Goal: Information Seeking & Learning: Learn about a topic

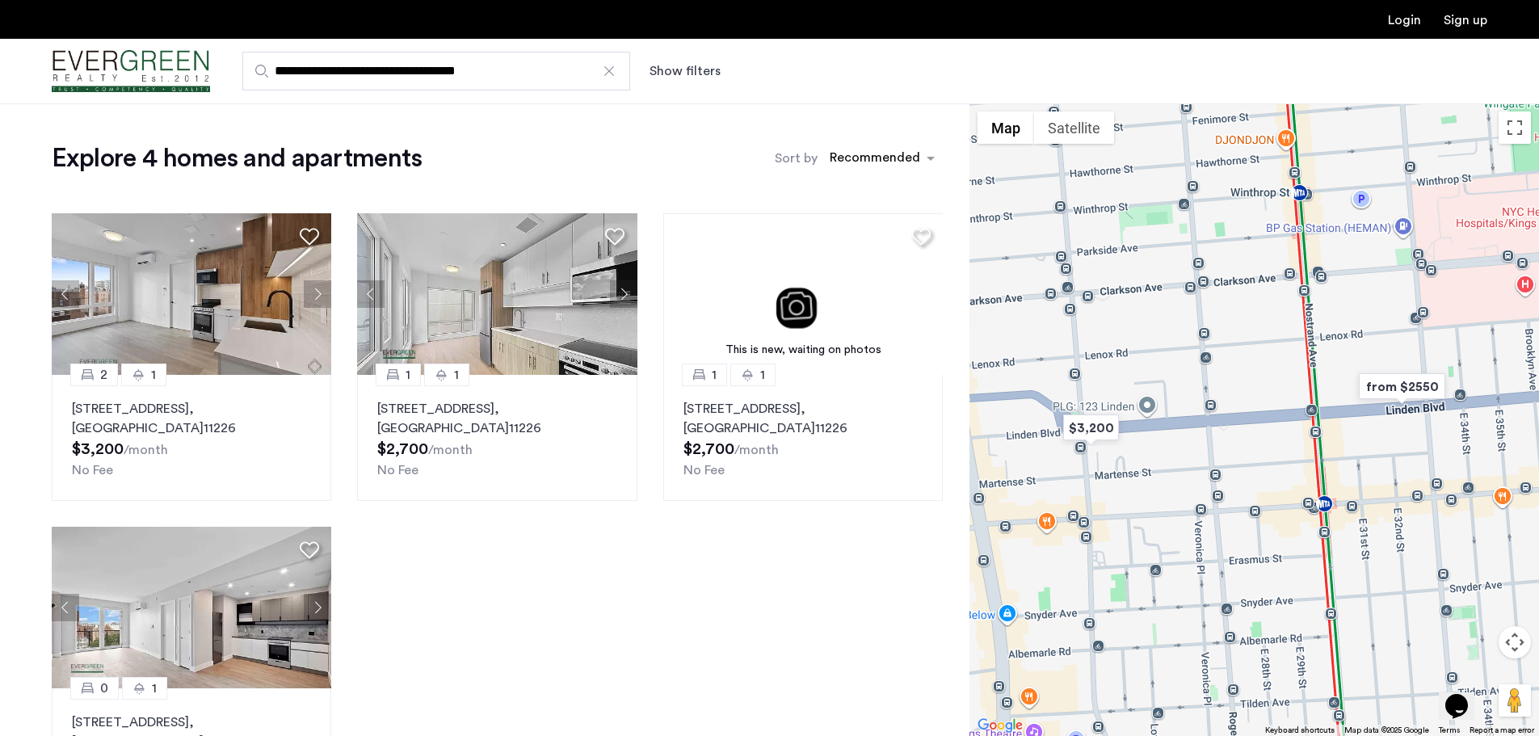
click at [610, 69] on div at bounding box center [609, 71] width 16 height 16
click at [610, 69] on input "**********" at bounding box center [436, 71] width 388 height 39
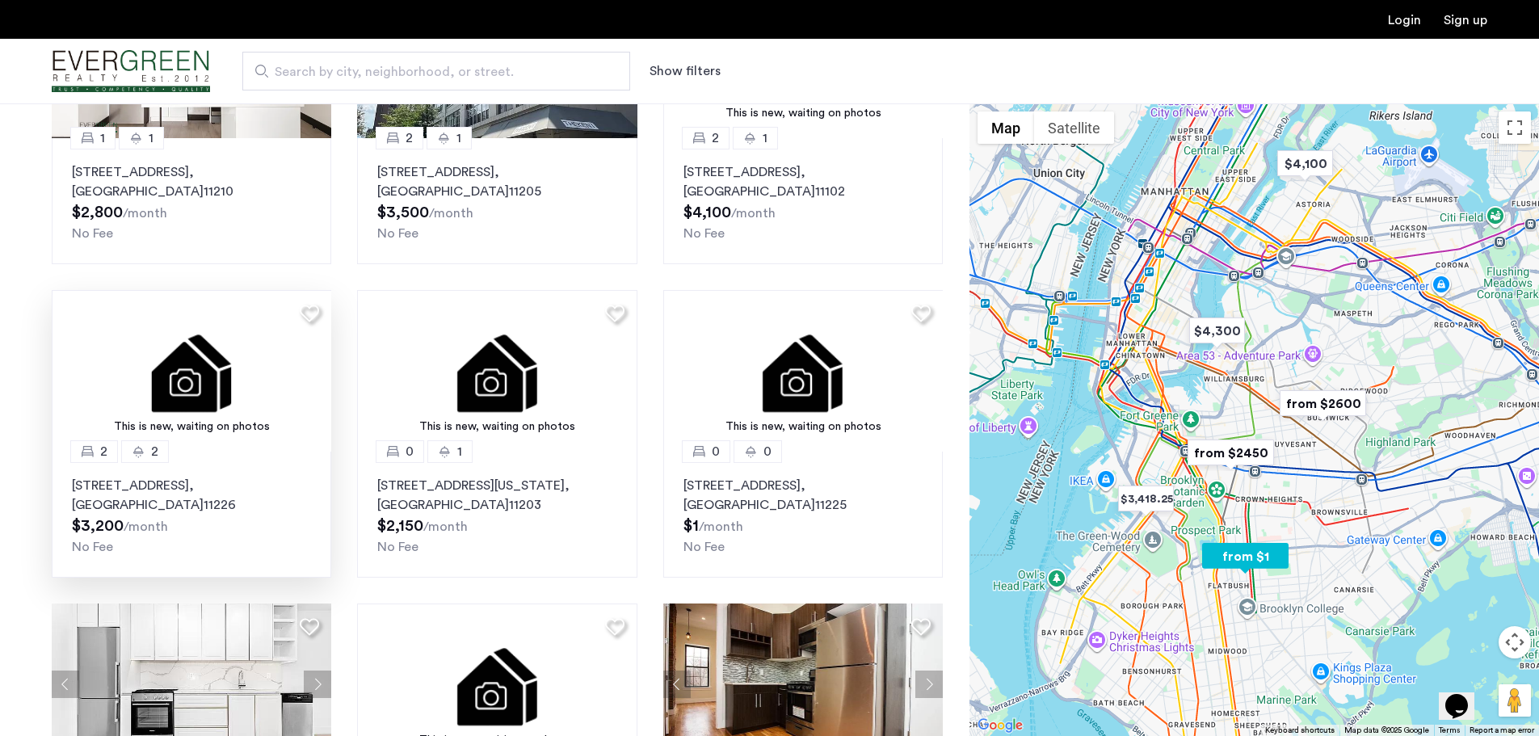
scroll to position [646, 0]
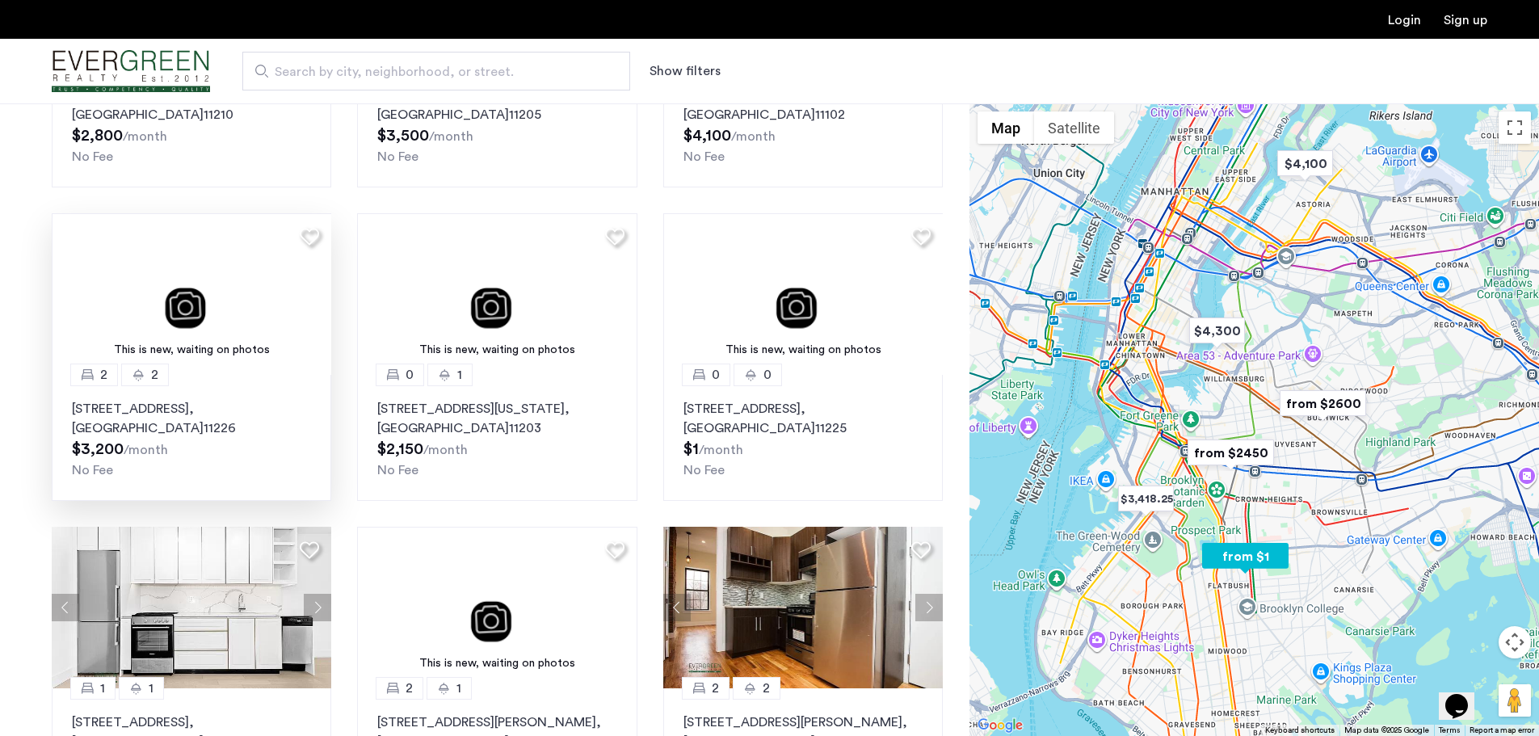
click at [204, 392] on div "2 2 250 Lenox Road, Unit 7A, Brooklyn , NY 11226 $3,200 /month No Fee" at bounding box center [192, 438] width 280 height 126
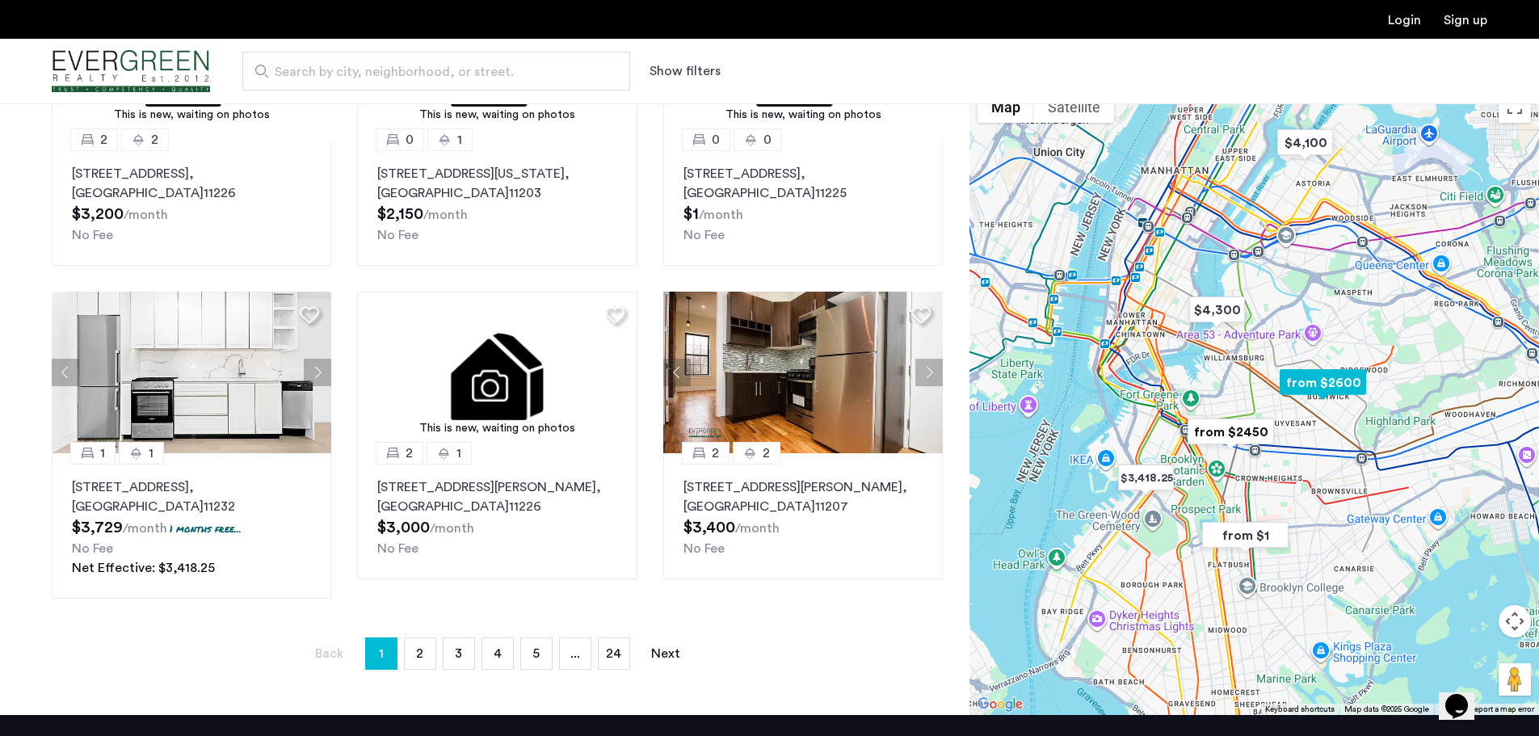
scroll to position [889, 0]
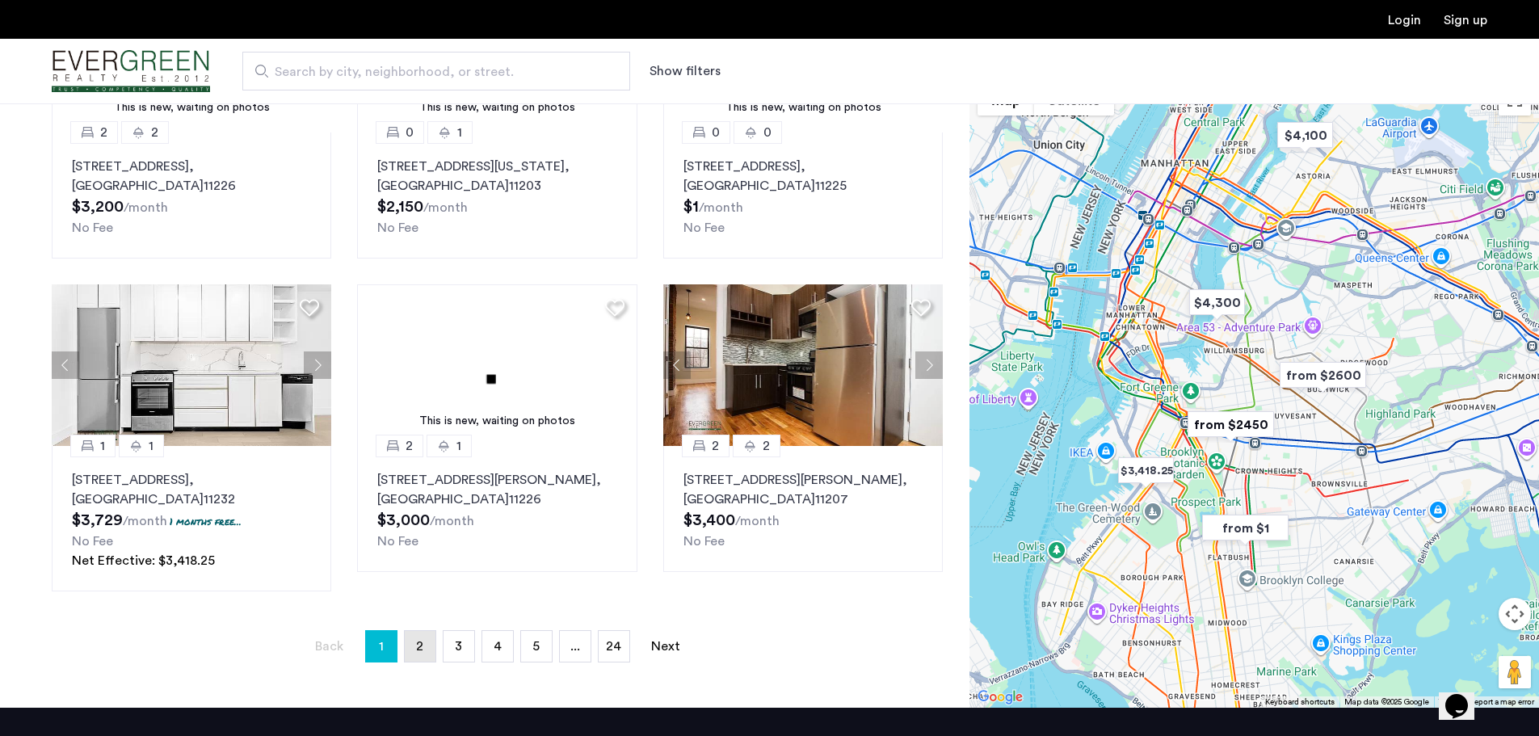
click at [423, 650] on link "page 2" at bounding box center [420, 646] width 31 height 31
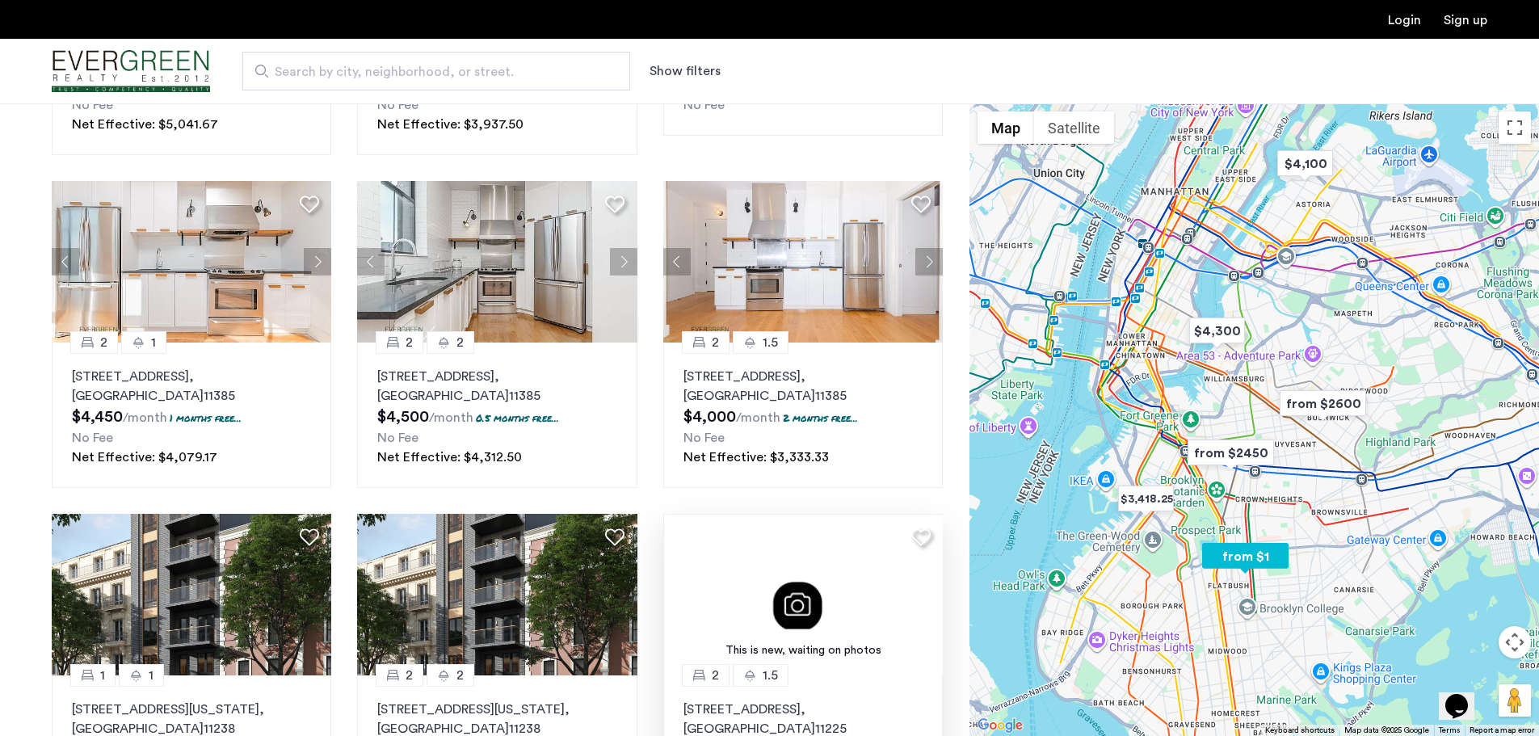
scroll to position [970, 0]
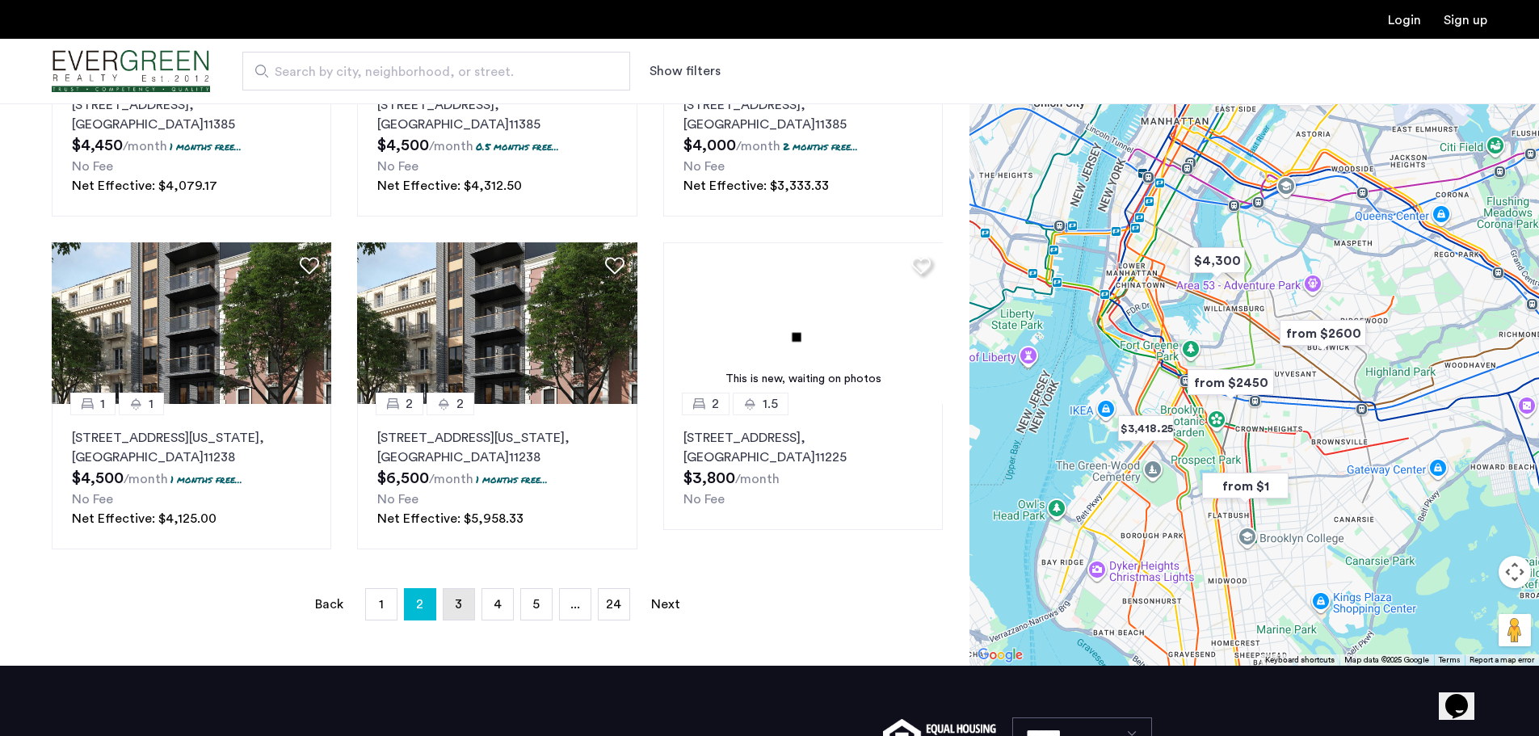
click at [465, 603] on link "page 3" at bounding box center [459, 604] width 31 height 31
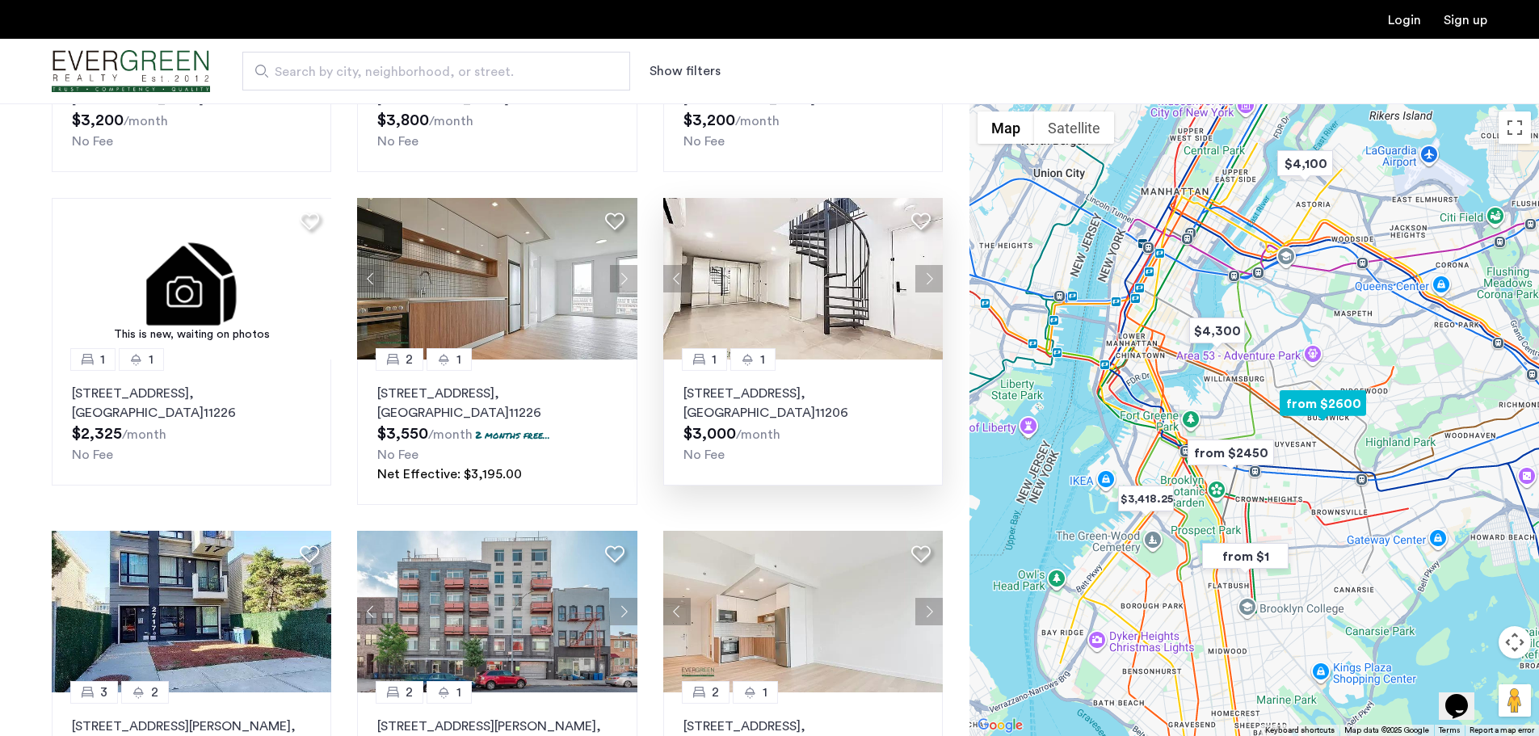
scroll to position [646, 0]
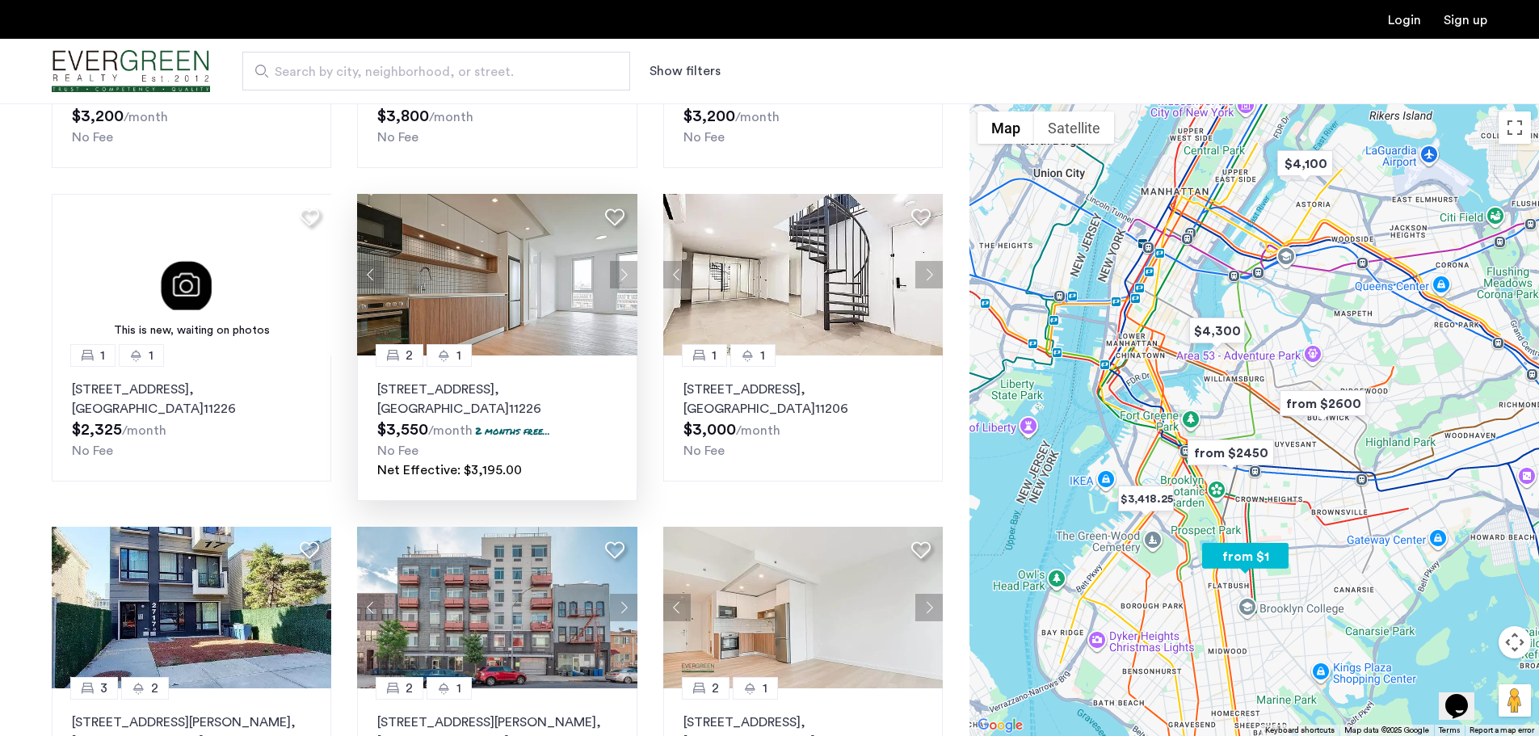
click at [505, 317] on img at bounding box center [497, 275] width 280 height 162
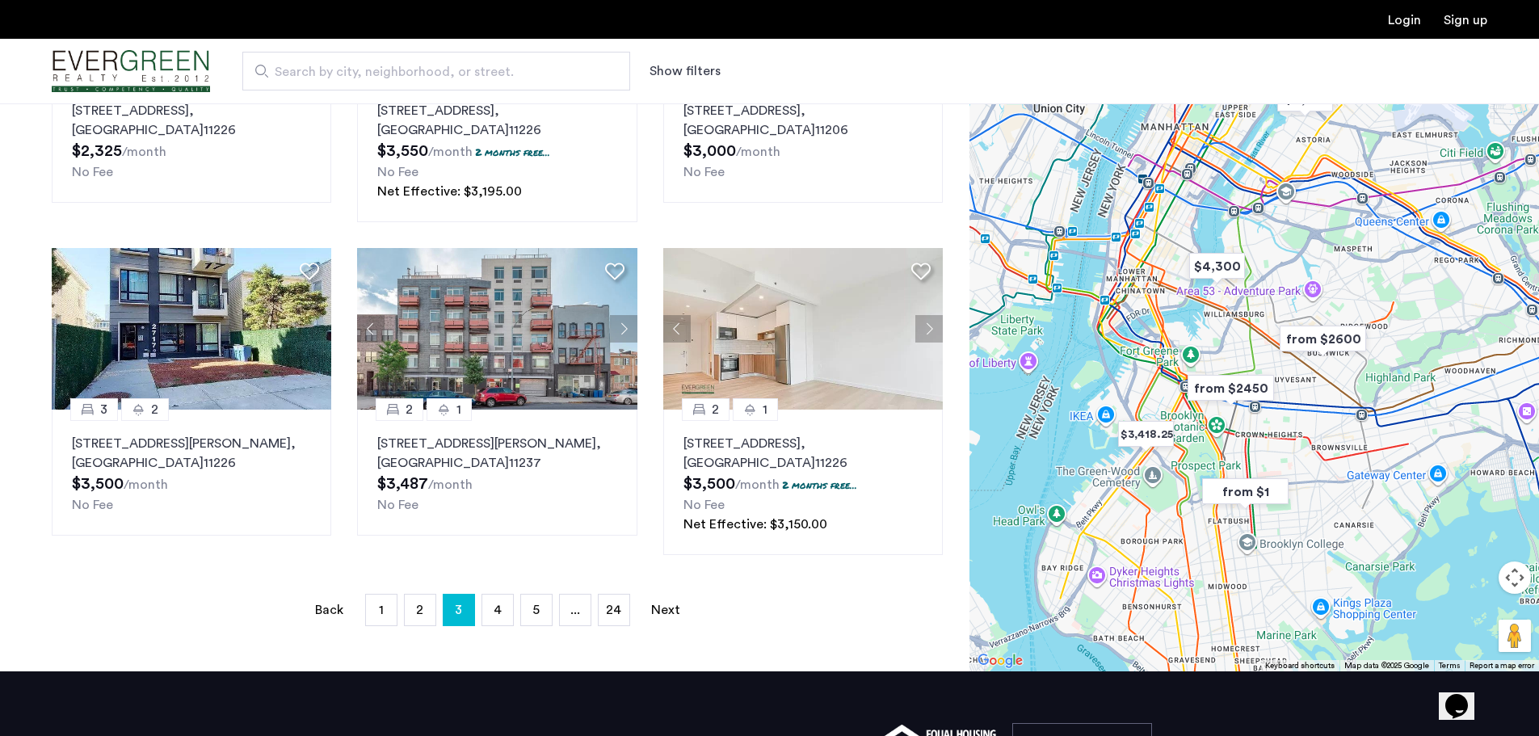
scroll to position [970, 0]
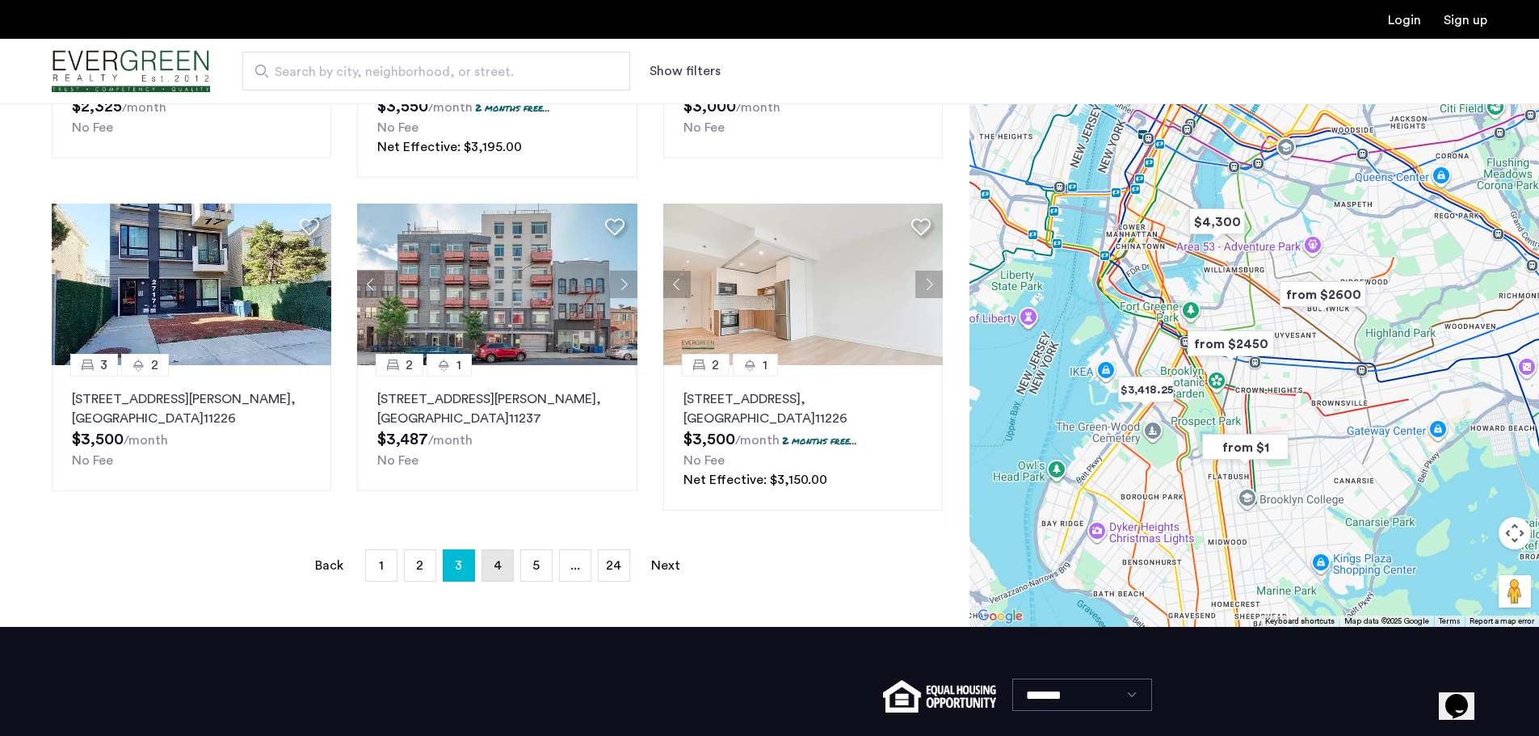
click at [501, 566] on span "4" at bounding box center [498, 565] width 8 height 13
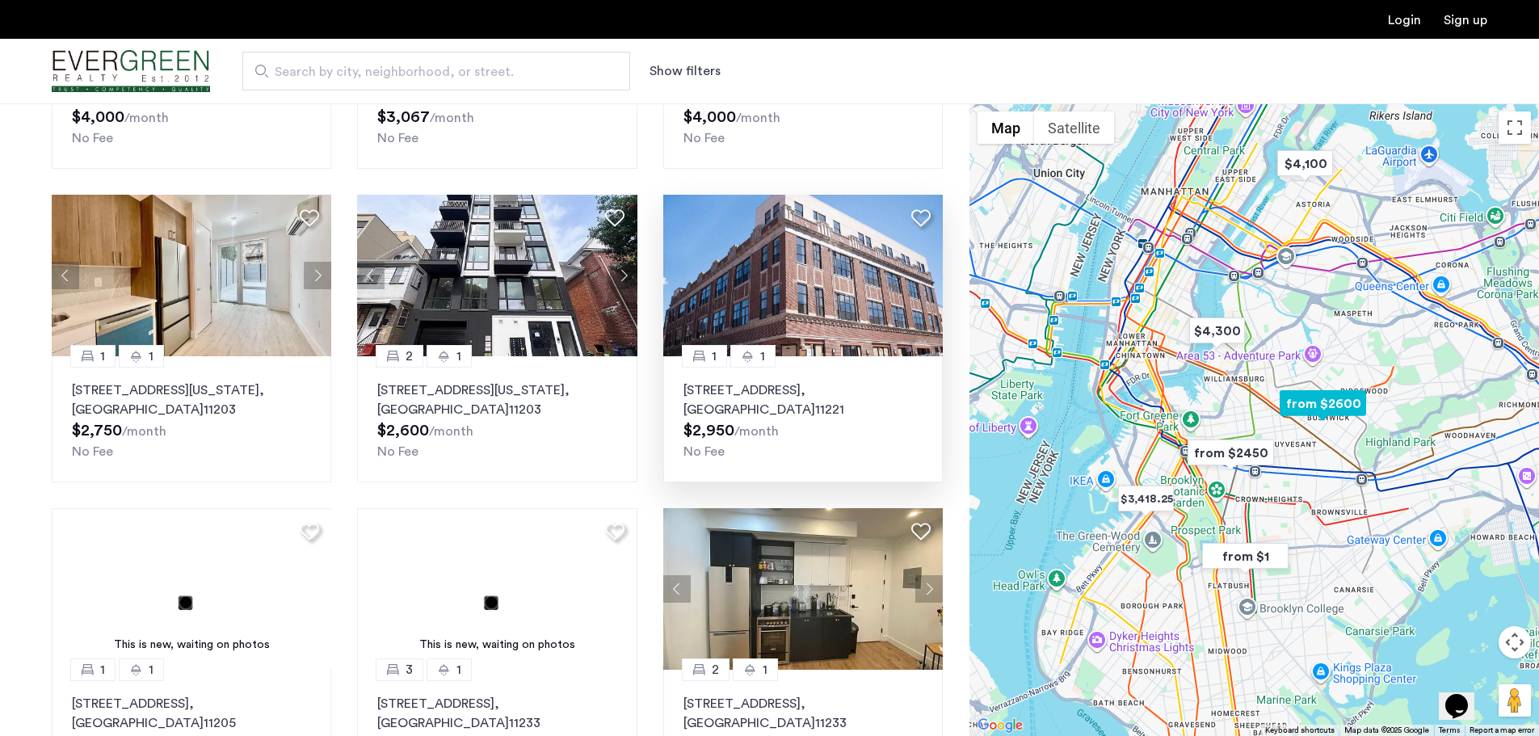
scroll to position [646, 0]
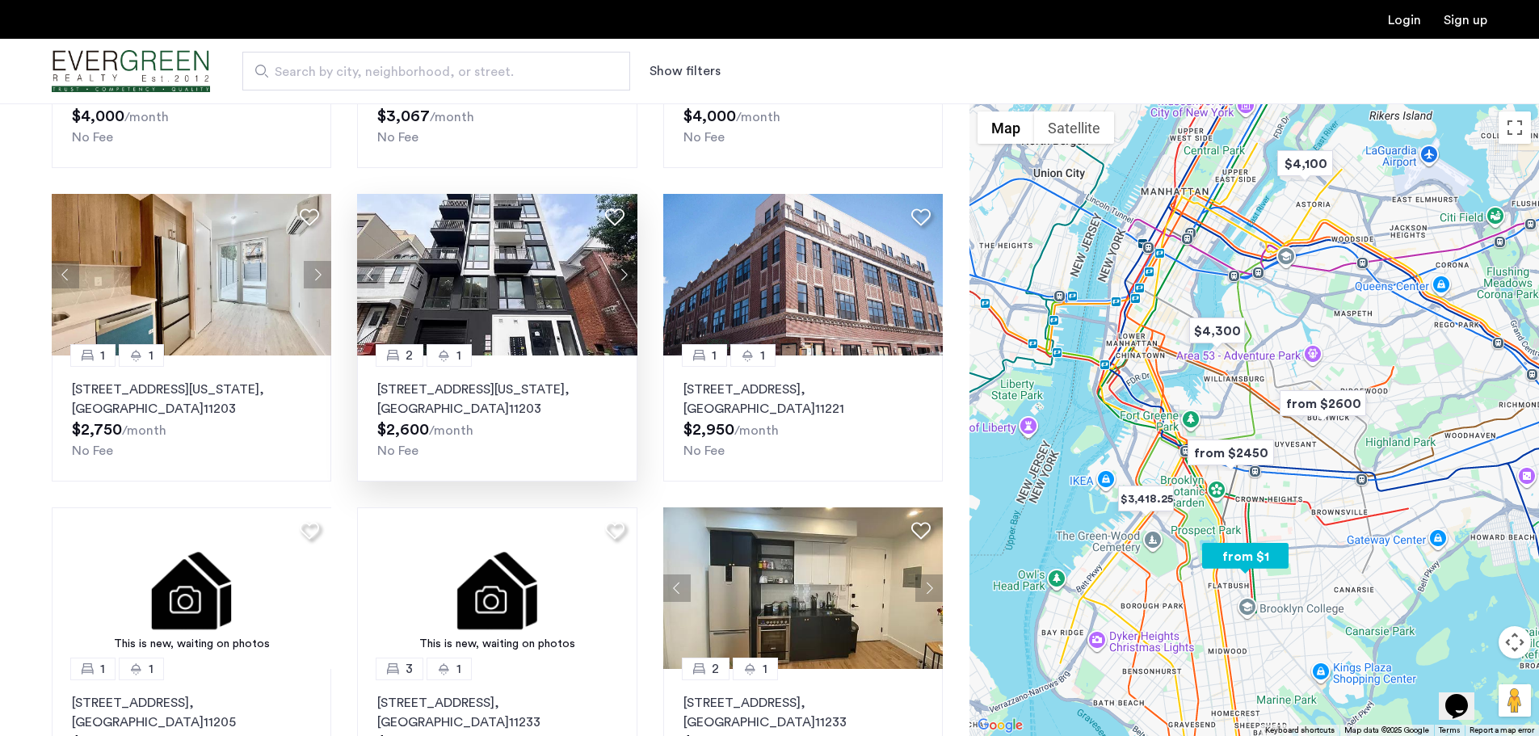
click at [509, 293] on img at bounding box center [497, 275] width 280 height 162
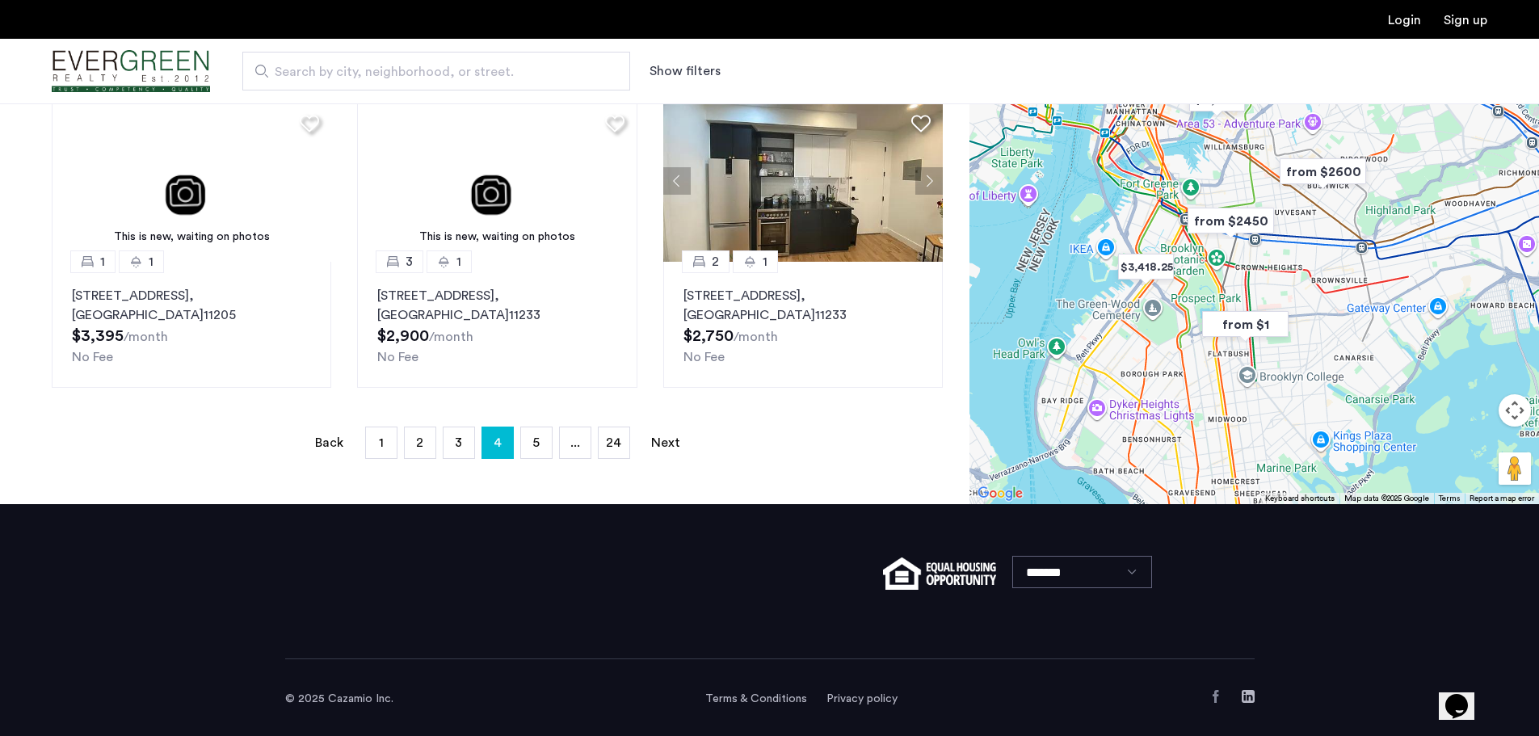
scroll to position [1057, 0]
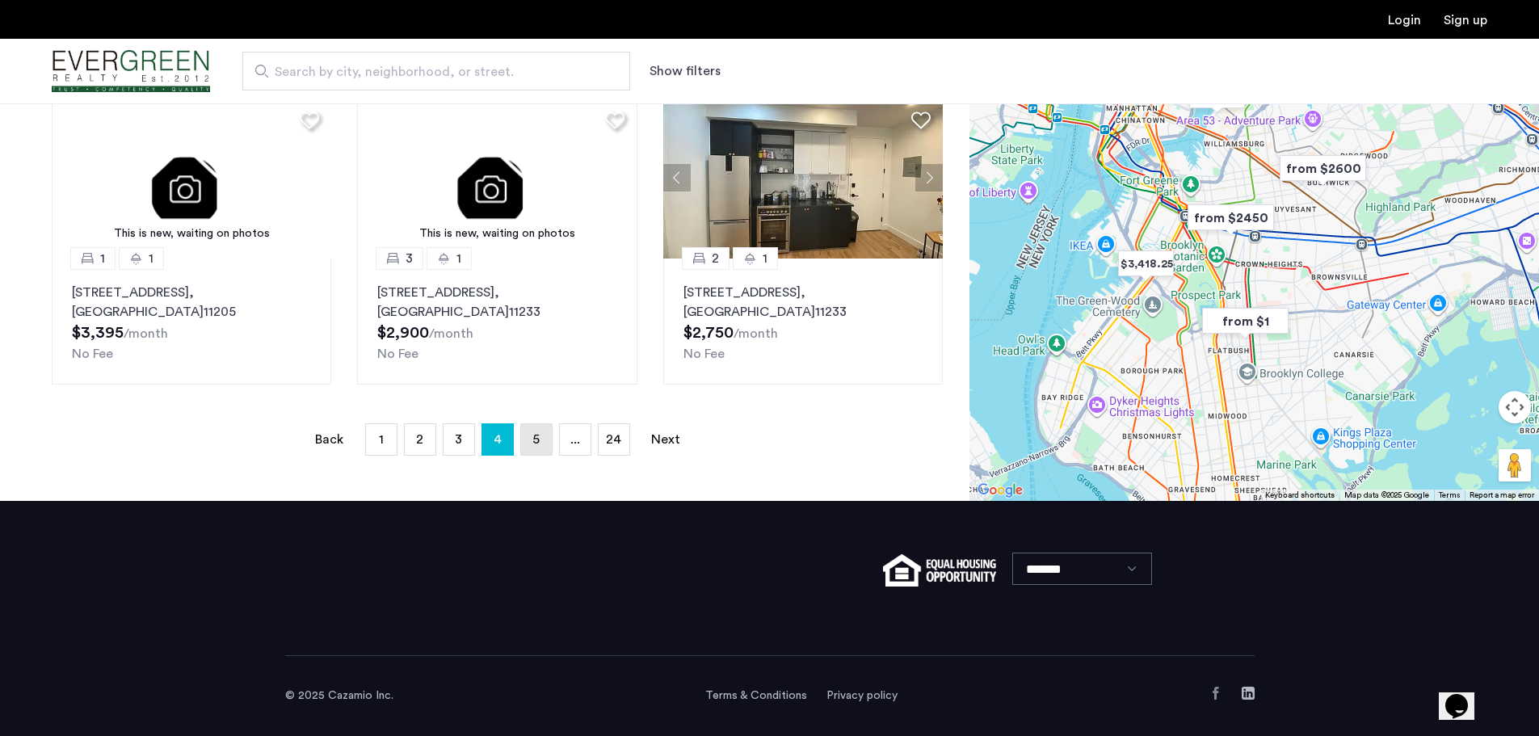
click at [541, 438] on link "page 5" at bounding box center [536, 439] width 31 height 31
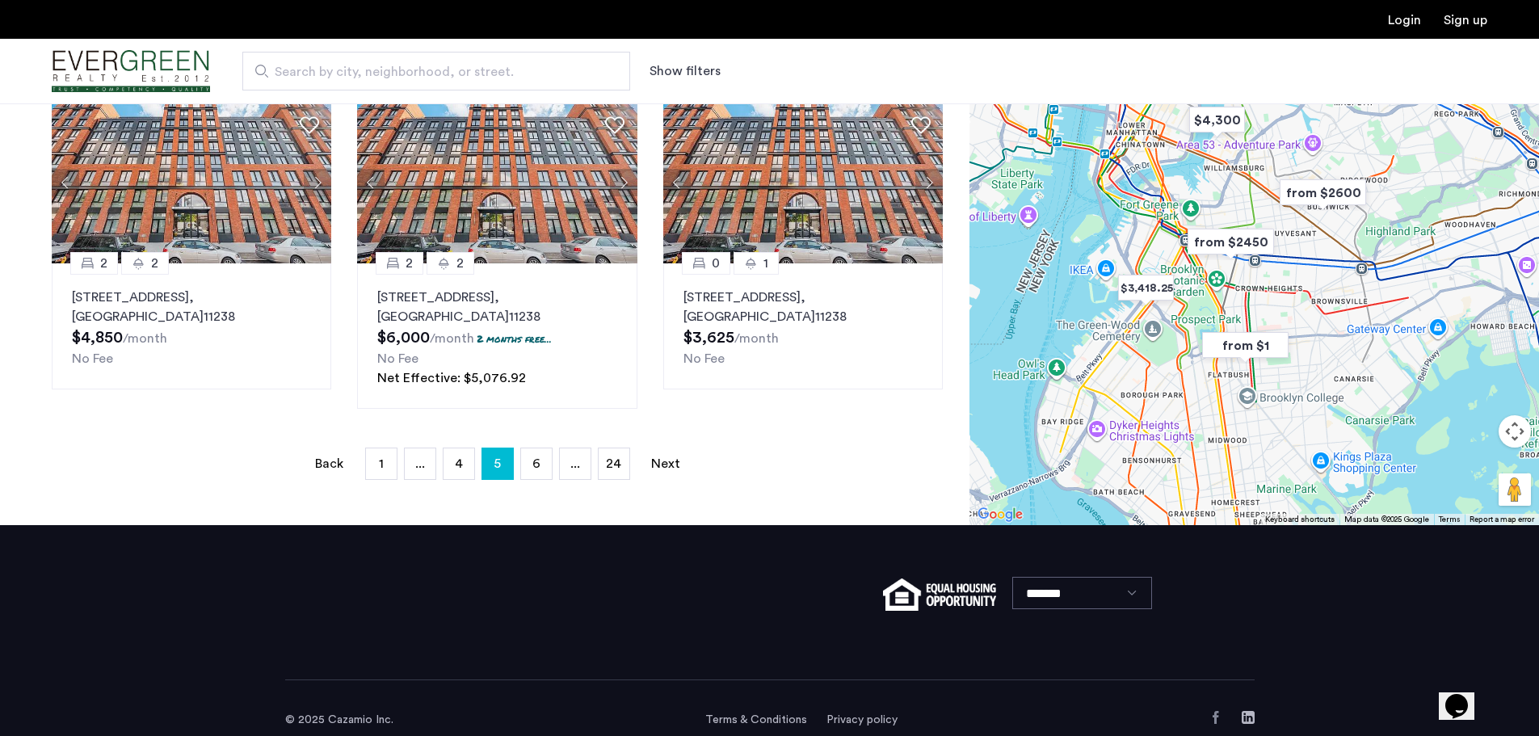
scroll to position [1096, 0]
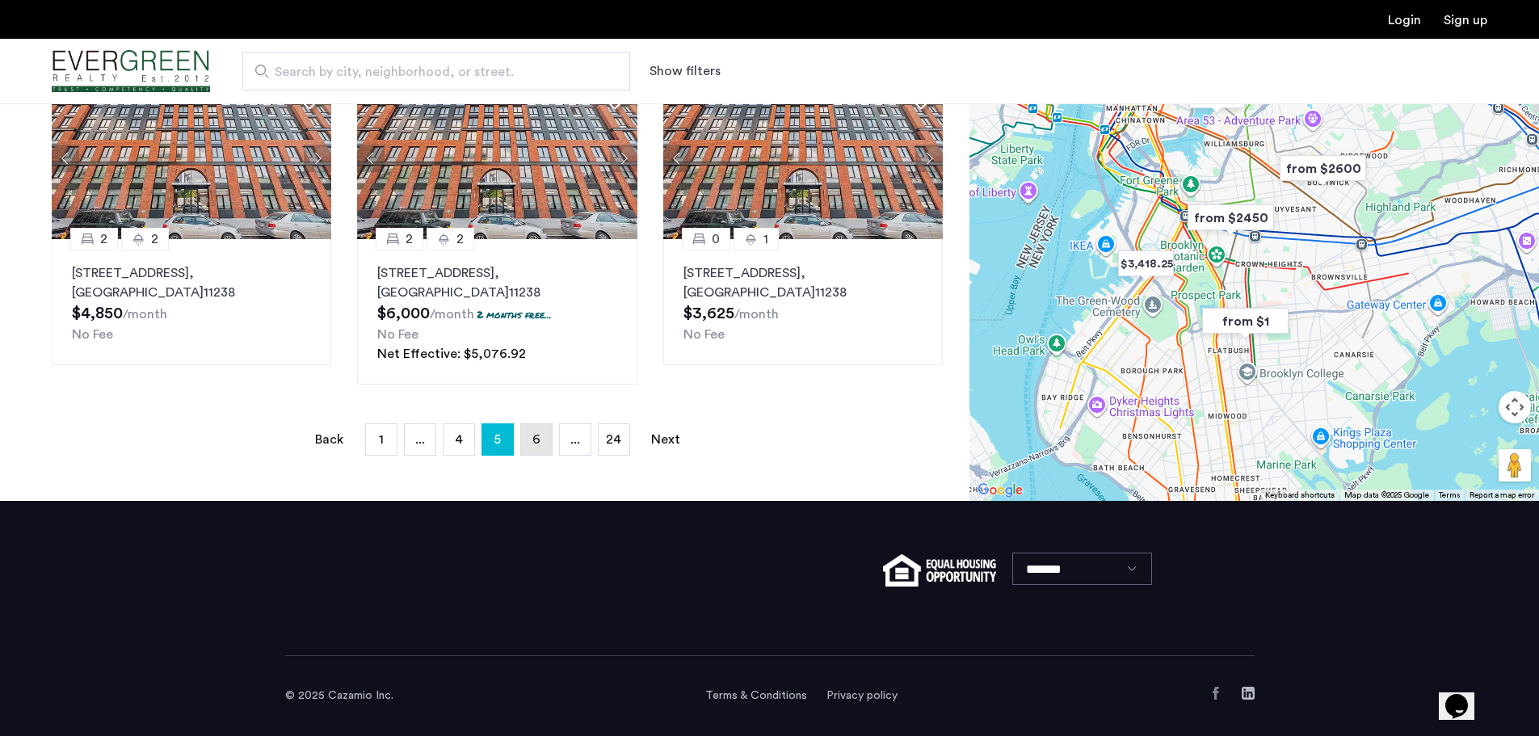
click at [537, 439] on span "6" at bounding box center [537, 439] width 8 height 13
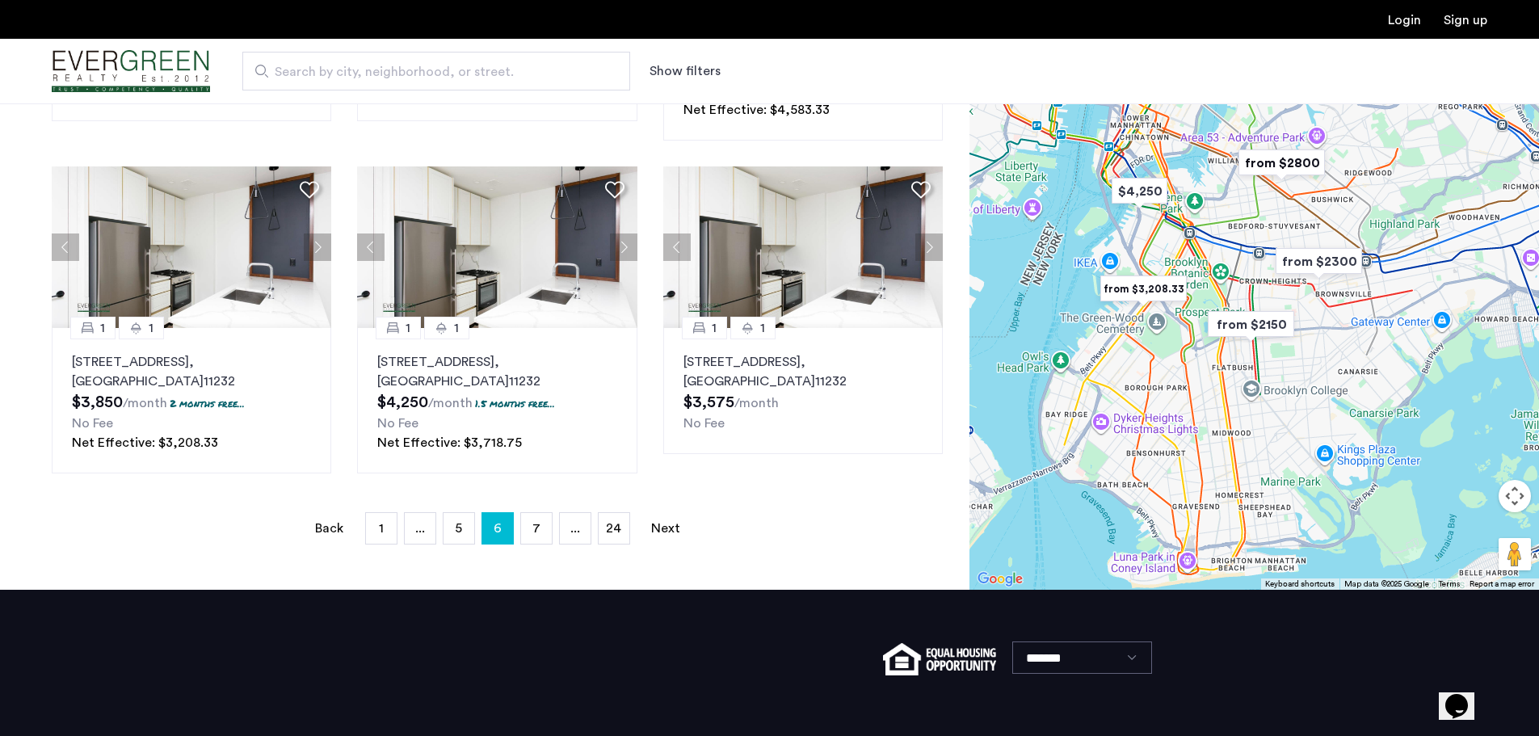
scroll to position [1034, 0]
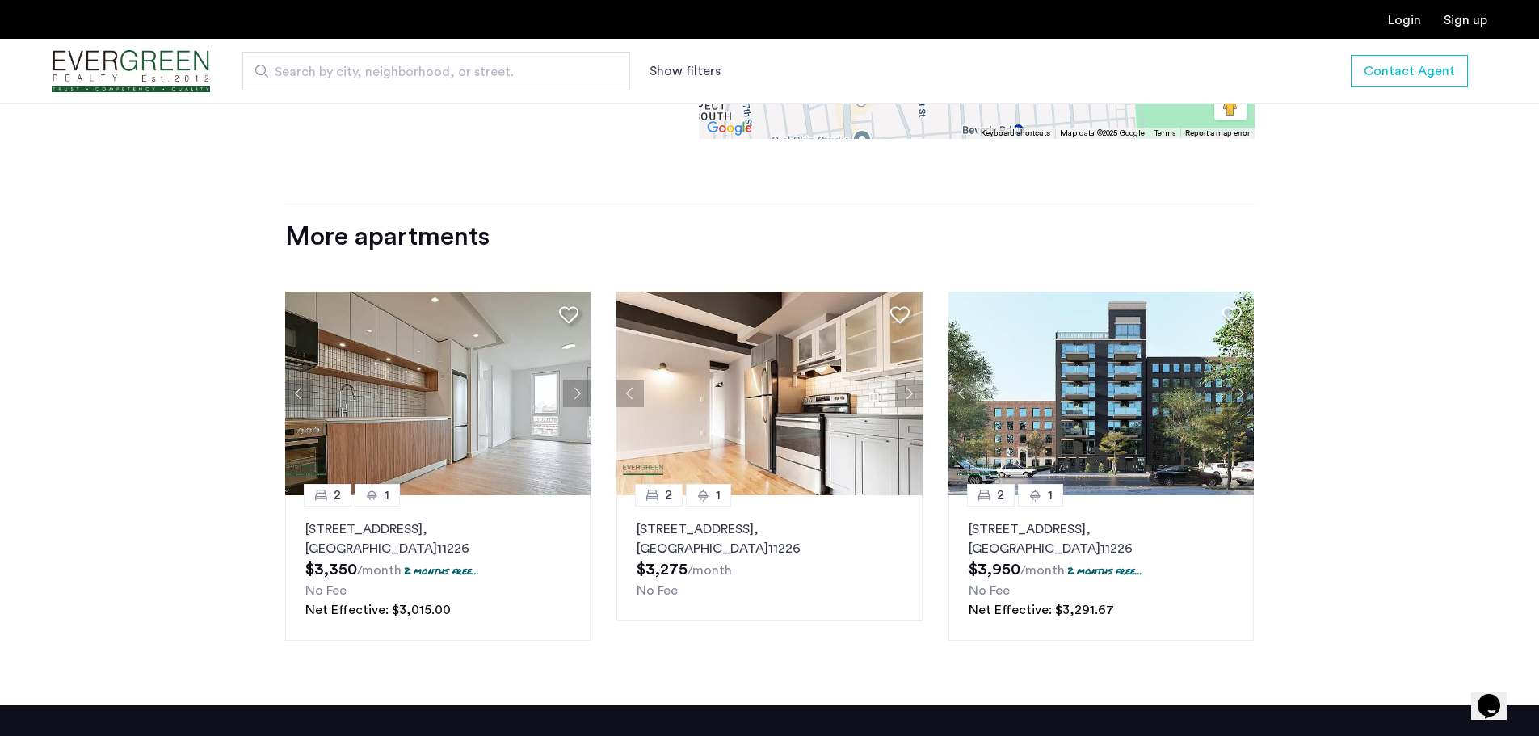
scroll to position [1771, 0]
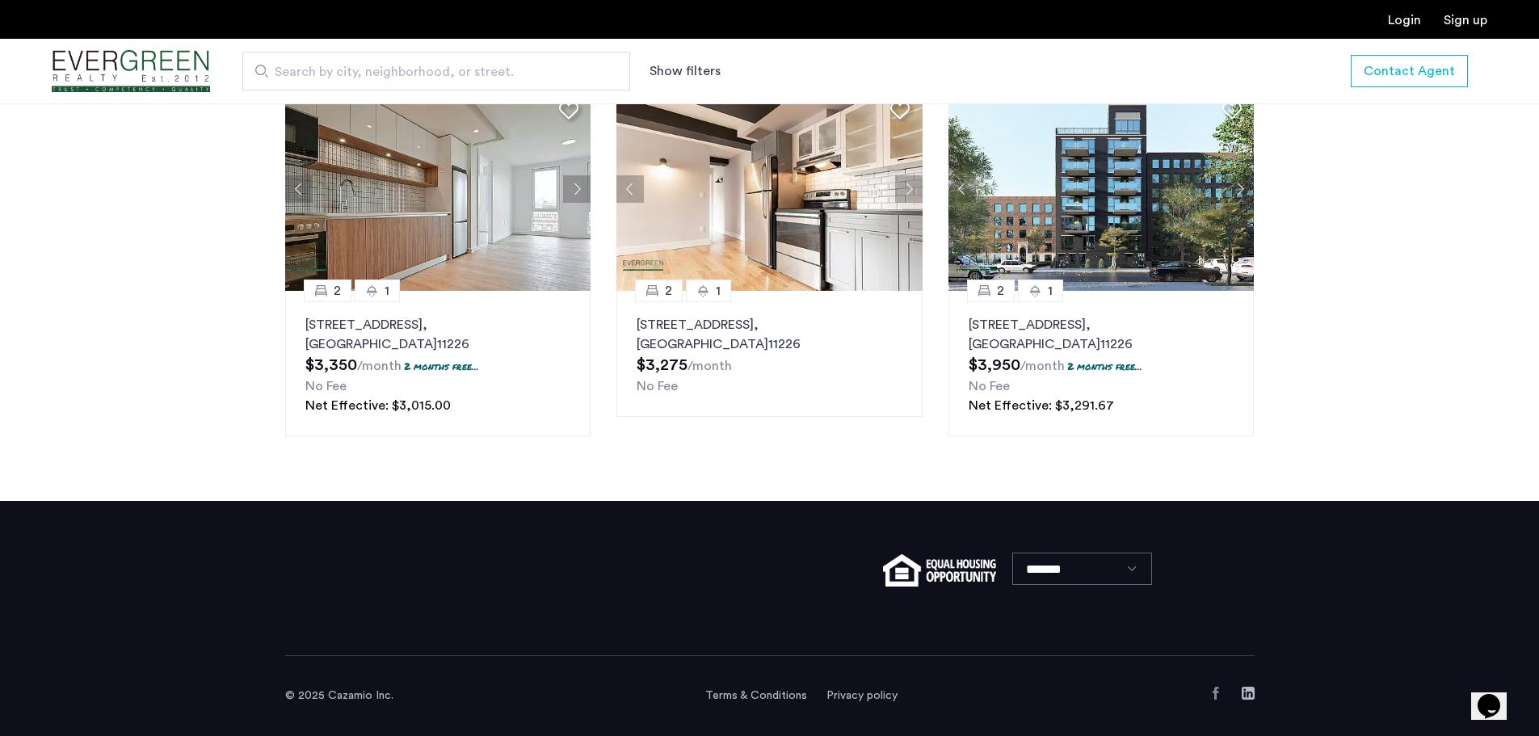
click at [1123, 241] on img at bounding box center [1102, 189] width 306 height 204
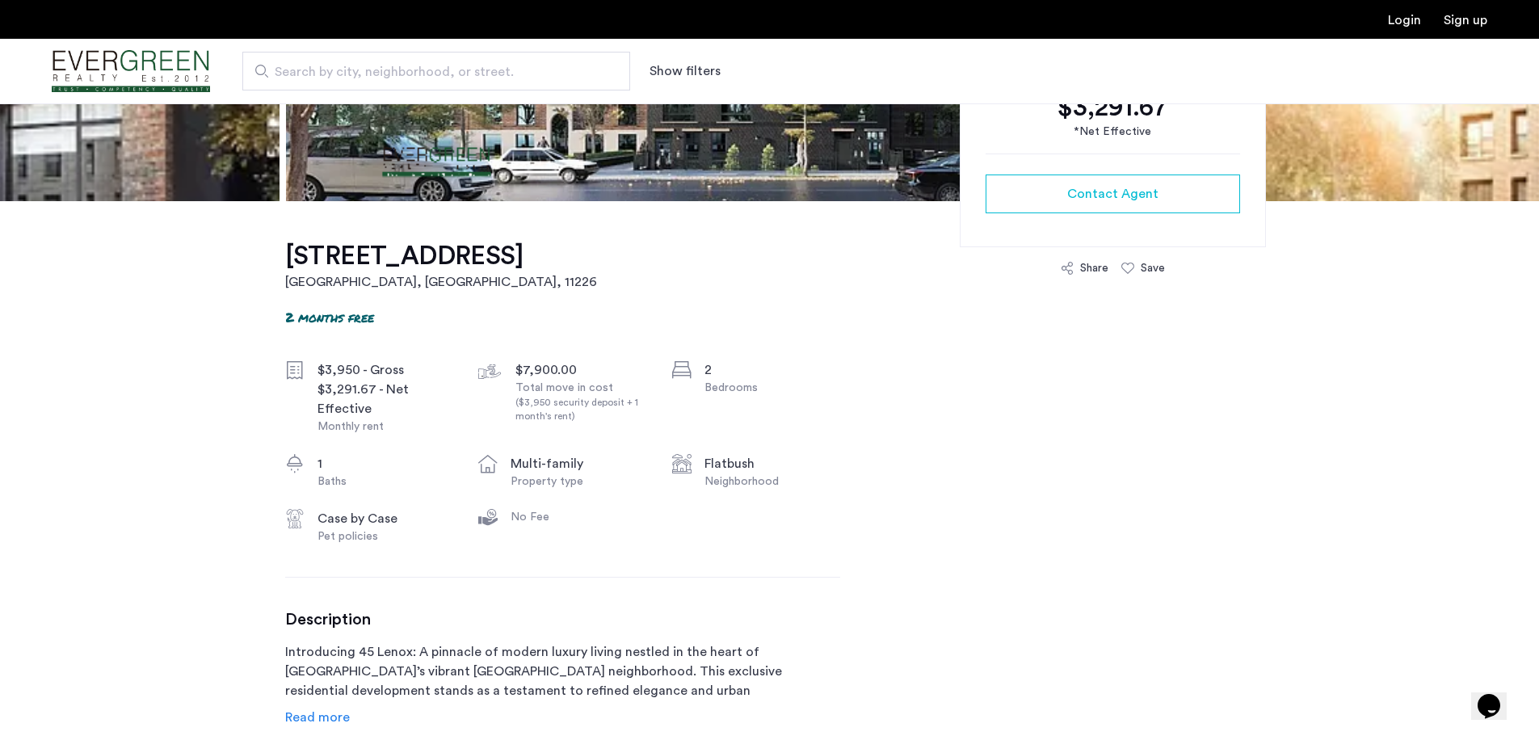
scroll to position [404, 0]
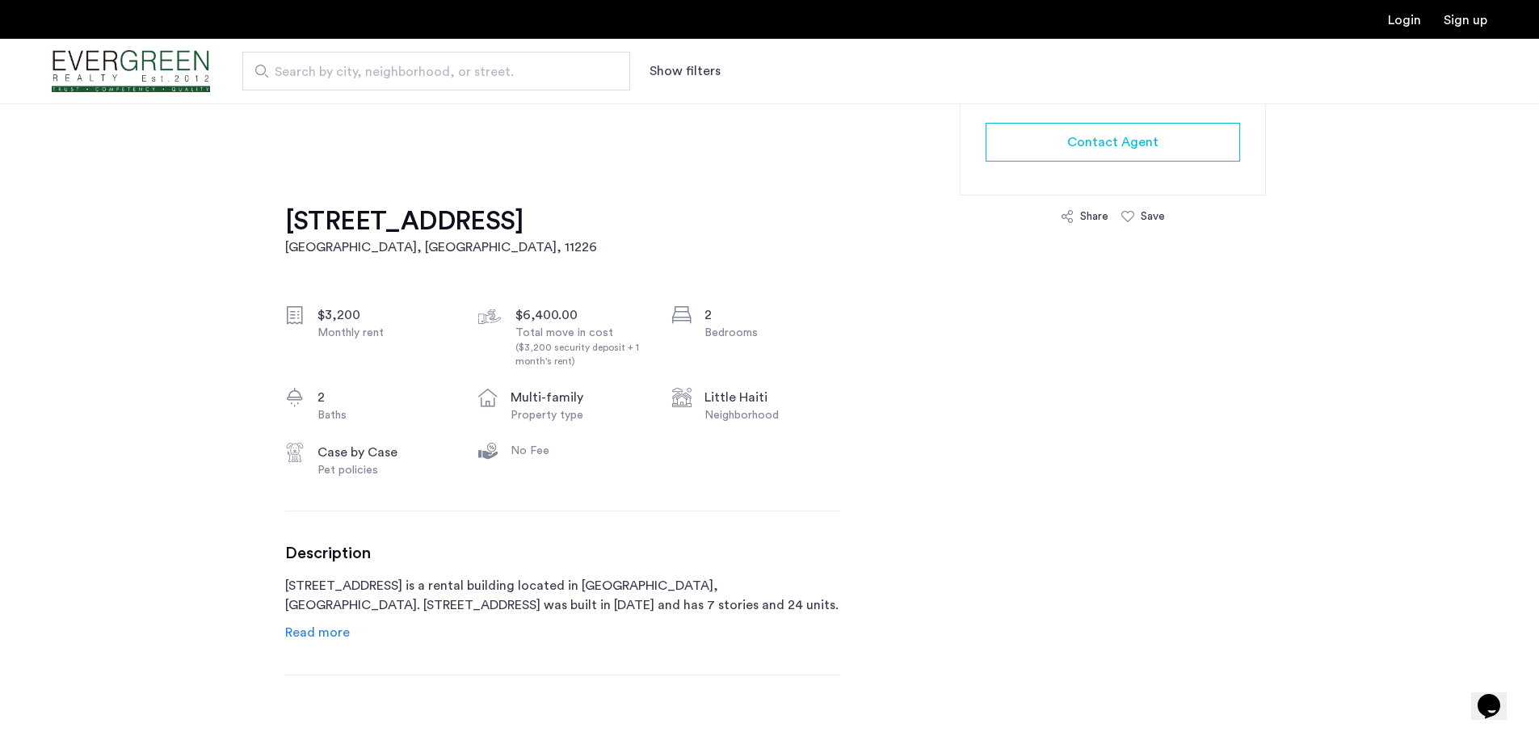
scroll to position [397, 0]
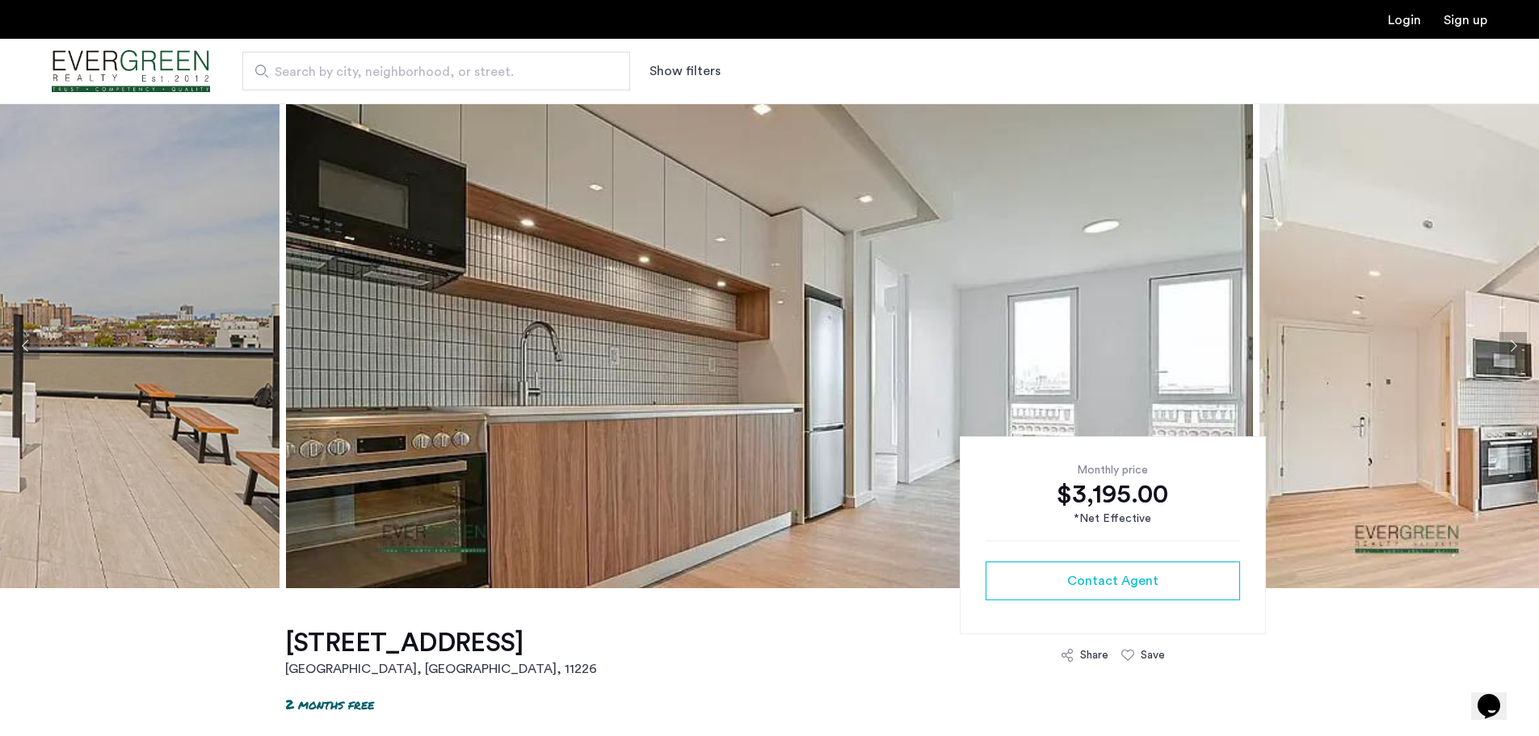
click at [1510, 342] on button "Next apartment" at bounding box center [1513, 345] width 27 height 27
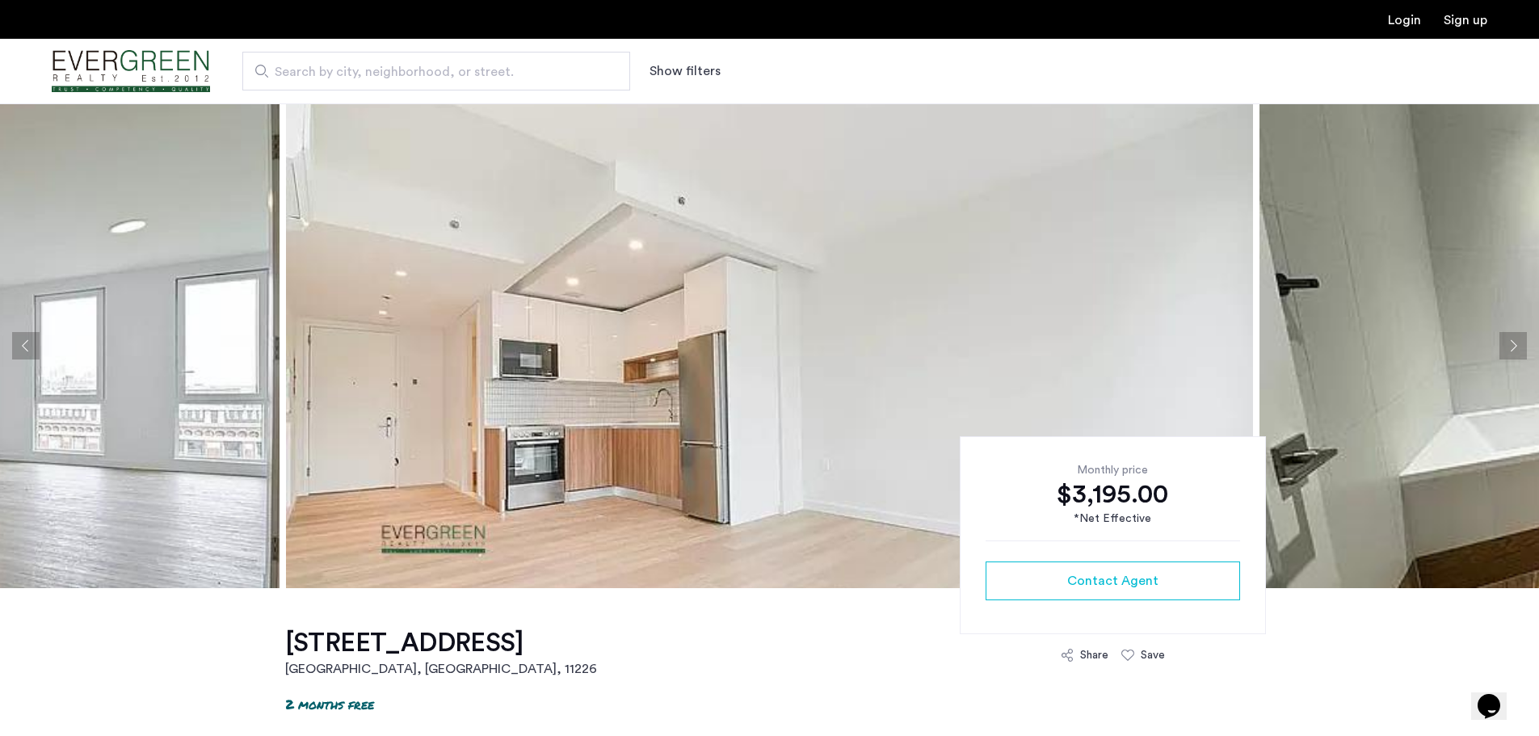
click at [1510, 342] on button "Next apartment" at bounding box center [1513, 345] width 27 height 27
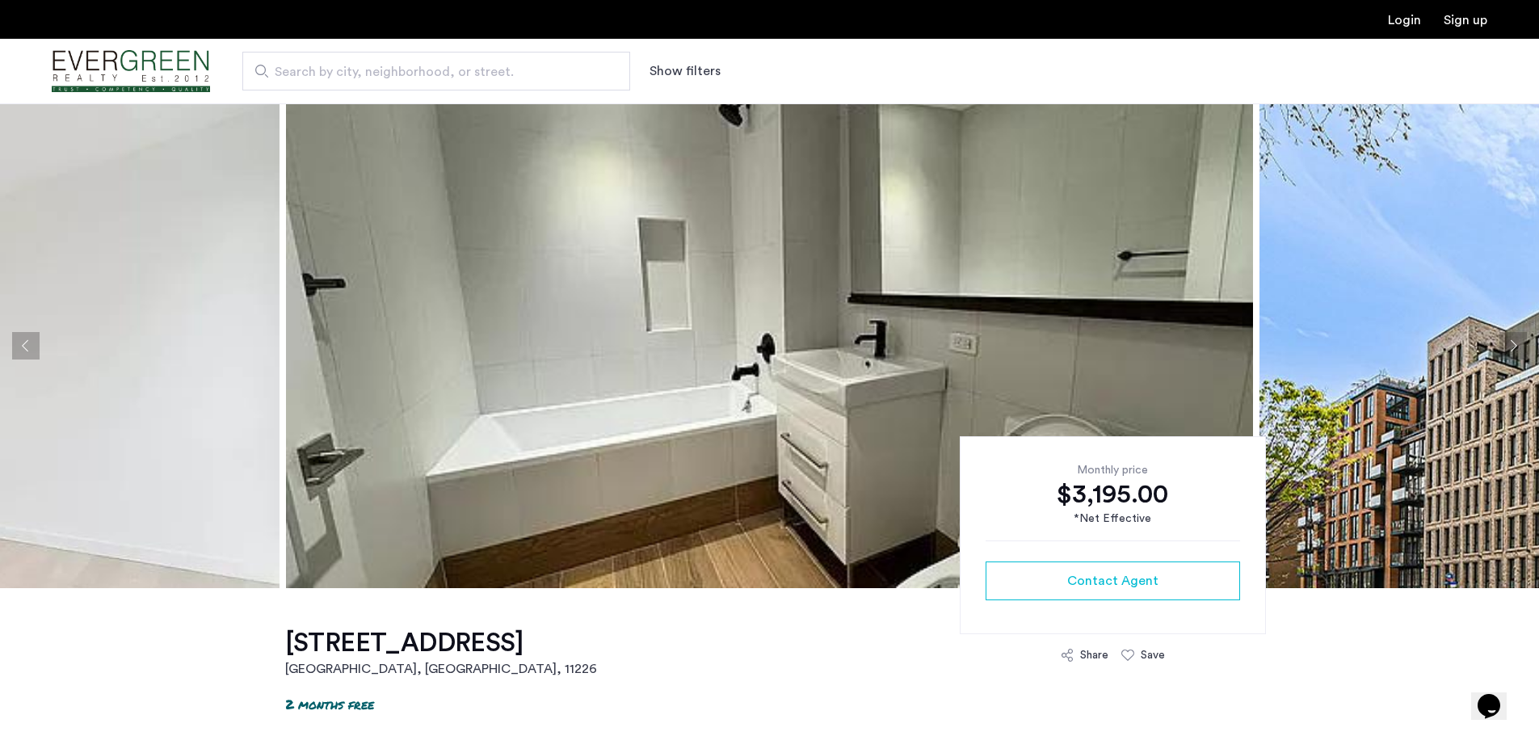
click at [1510, 342] on button "Next apartment" at bounding box center [1513, 345] width 27 height 27
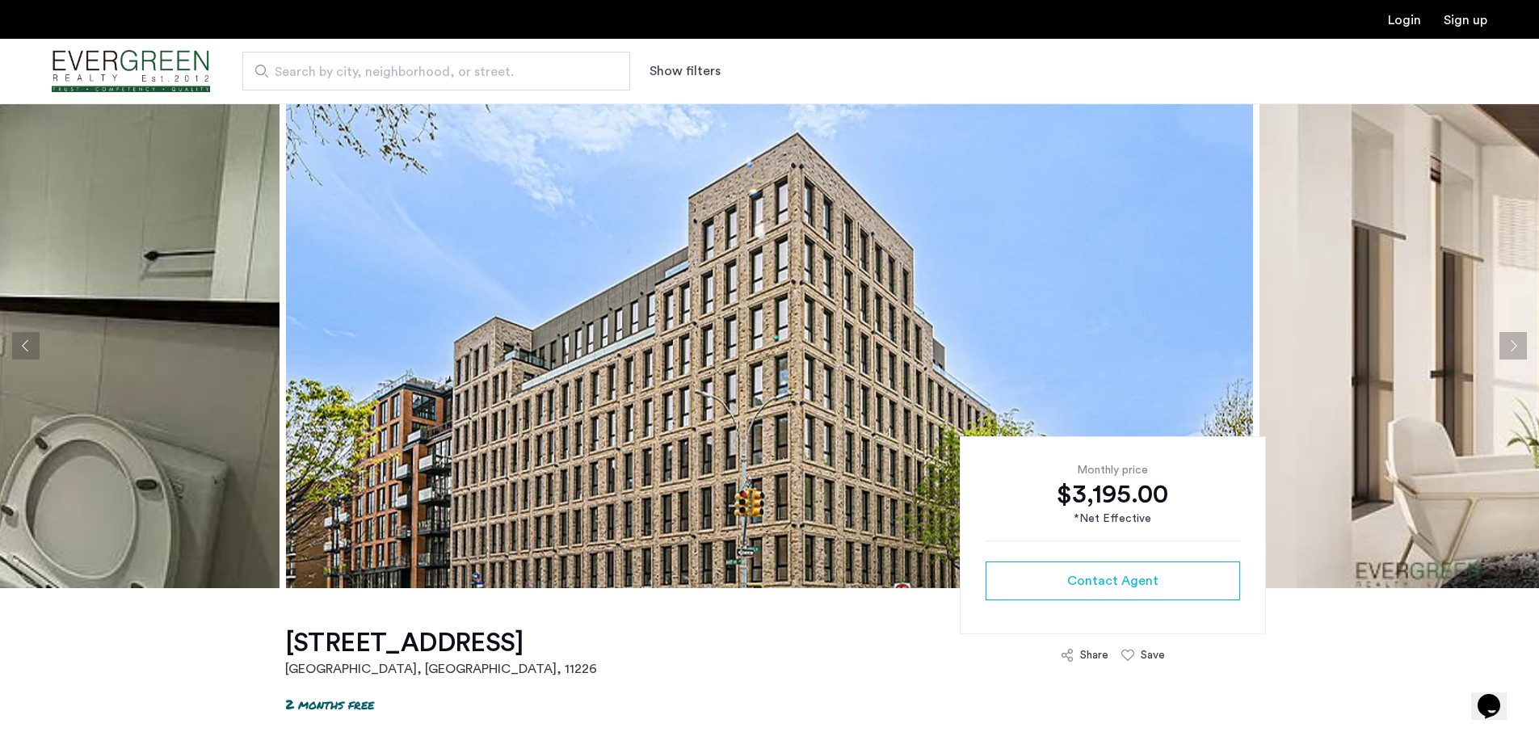
click at [1510, 346] on button "Next apartment" at bounding box center [1513, 345] width 27 height 27
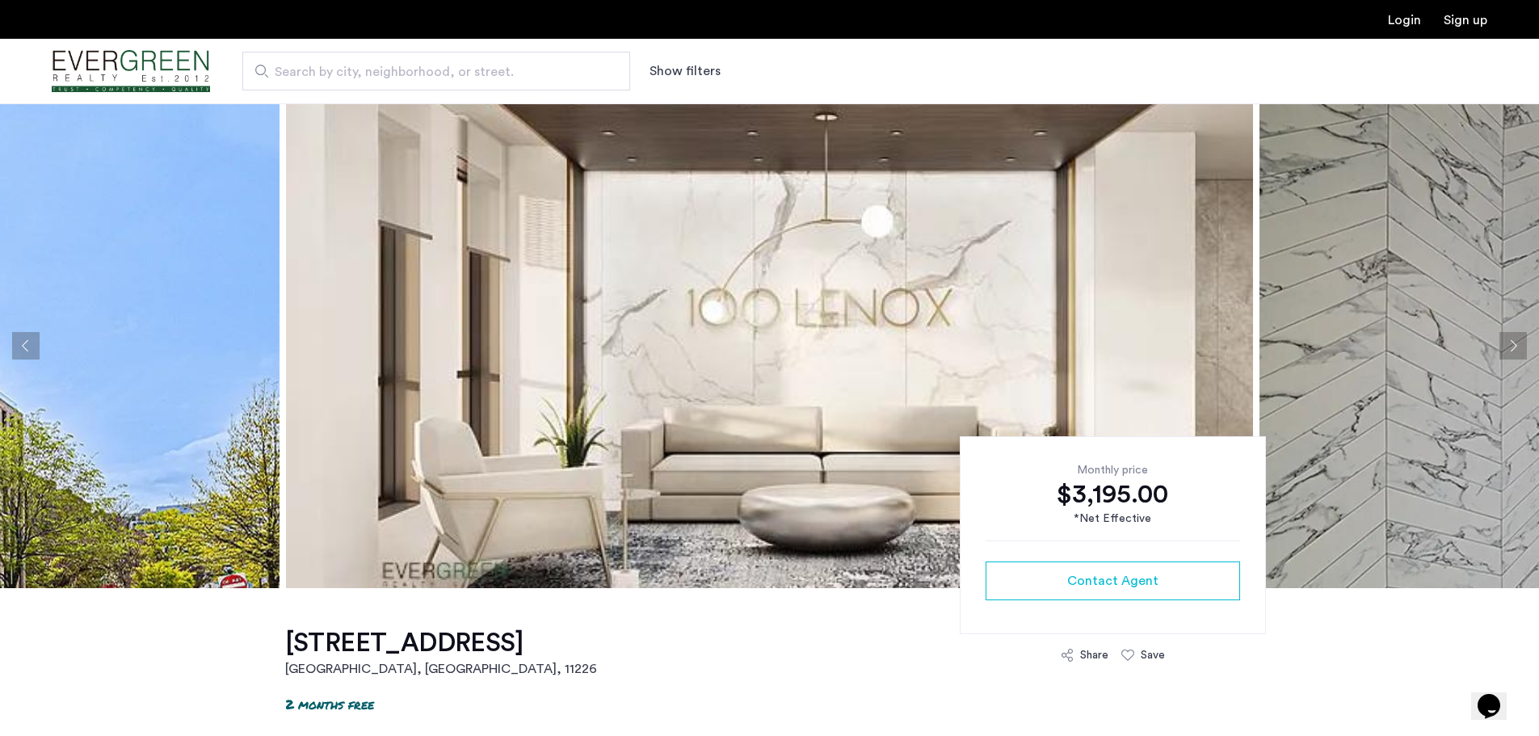
click at [1510, 346] on button "Next apartment" at bounding box center [1513, 345] width 27 height 27
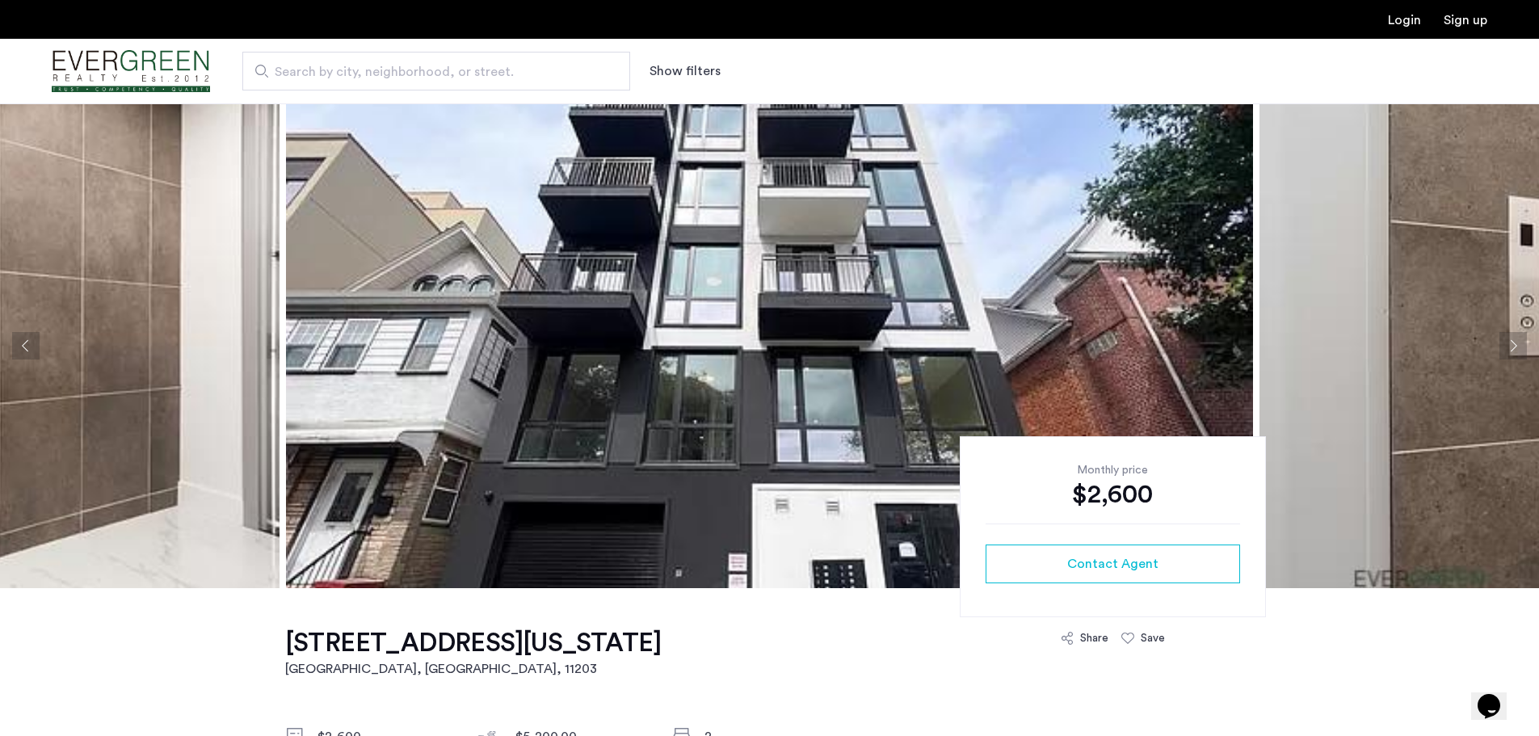
click at [1514, 341] on button "Next apartment" at bounding box center [1513, 345] width 27 height 27
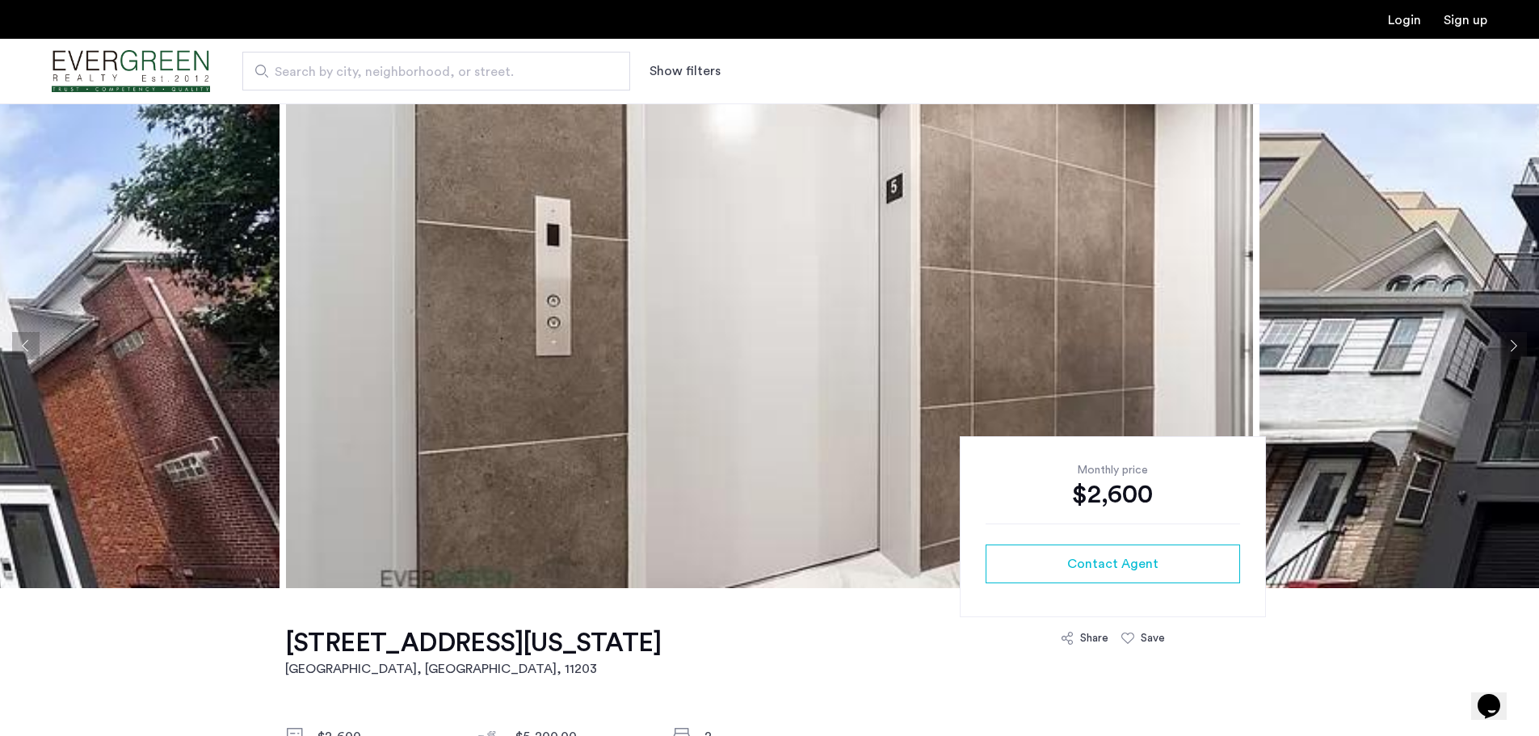
click at [1514, 341] on button "Next apartment" at bounding box center [1513, 345] width 27 height 27
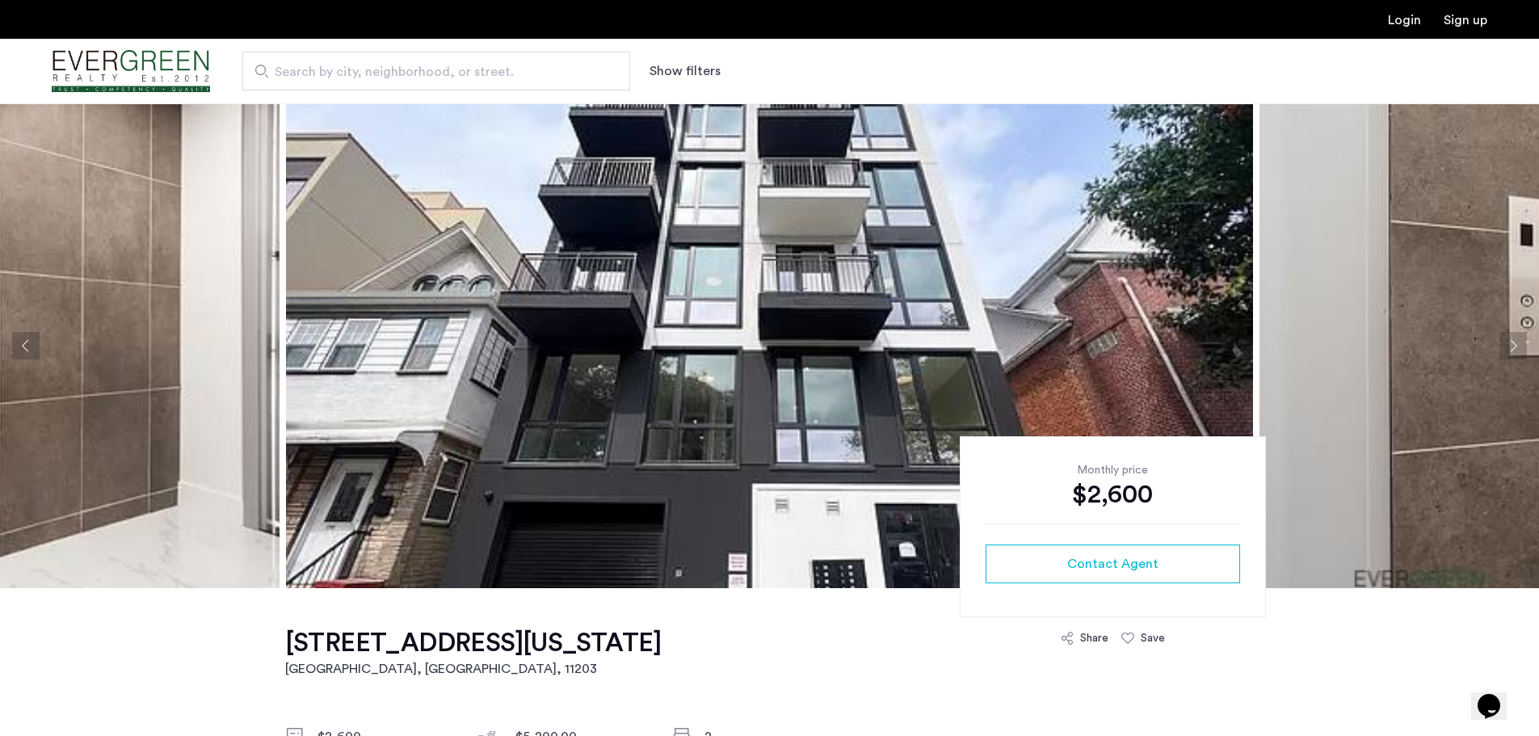
click at [1514, 342] on button "Next apartment" at bounding box center [1513, 345] width 27 height 27
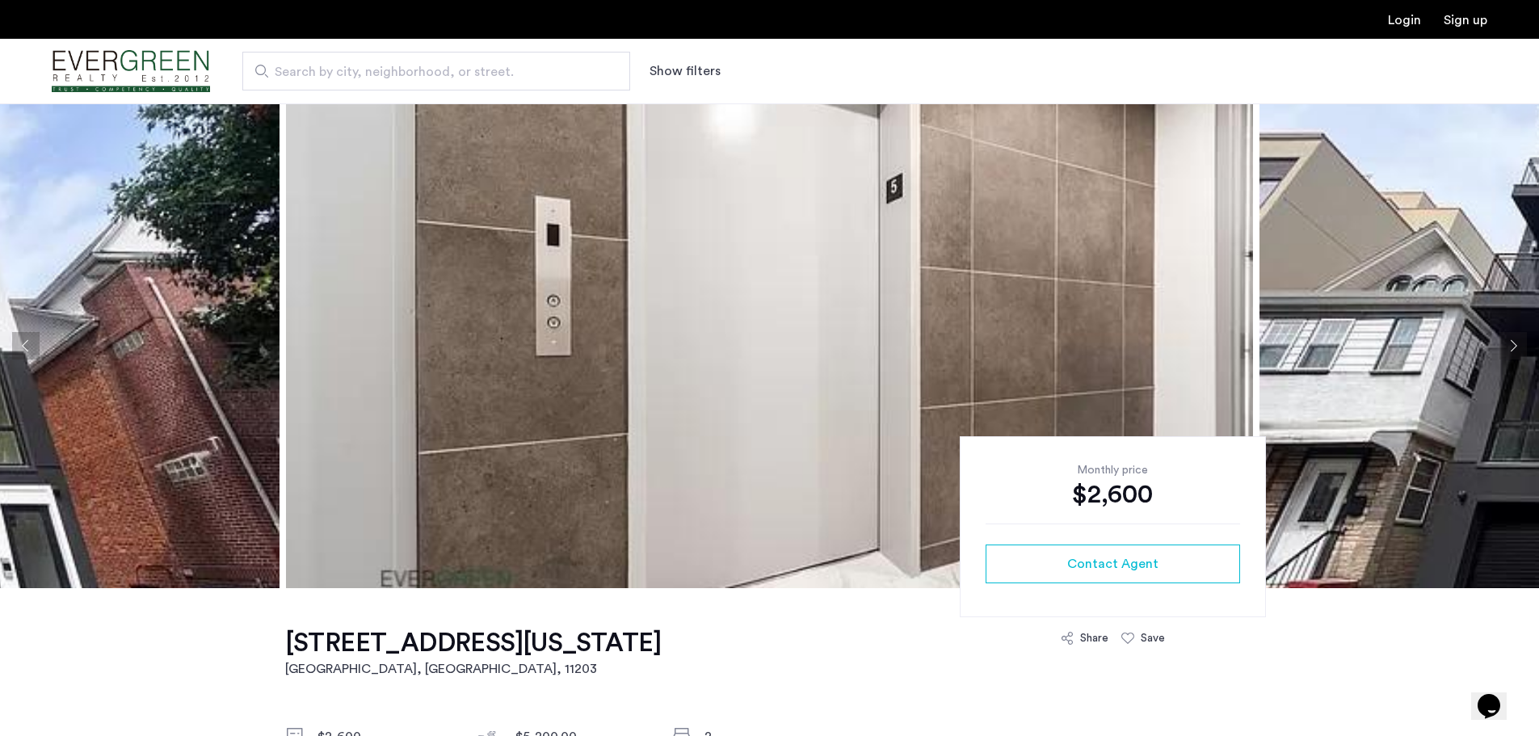
click at [1514, 342] on button "Next apartment" at bounding box center [1513, 345] width 27 height 27
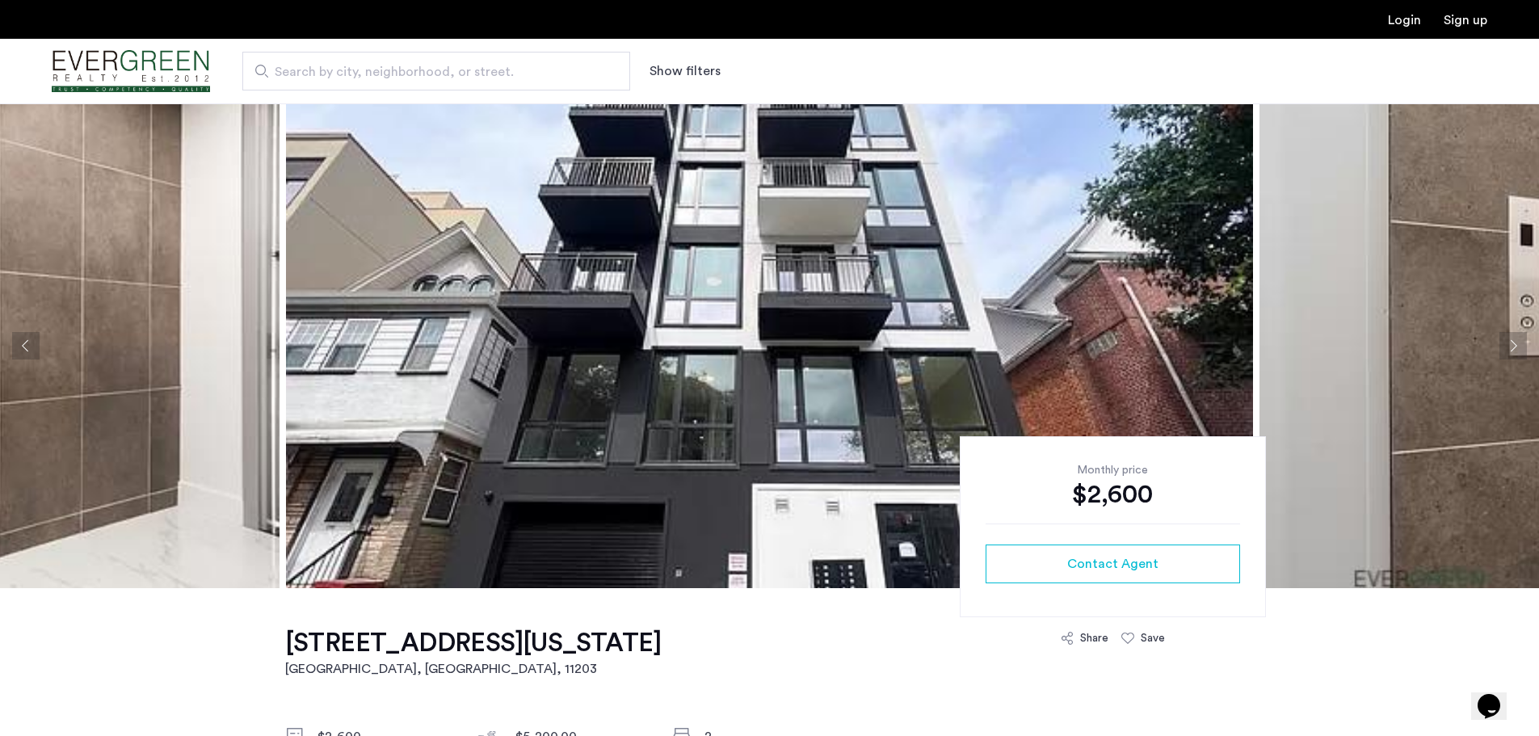
click at [1513, 342] on button "Next apartment" at bounding box center [1513, 345] width 27 height 27
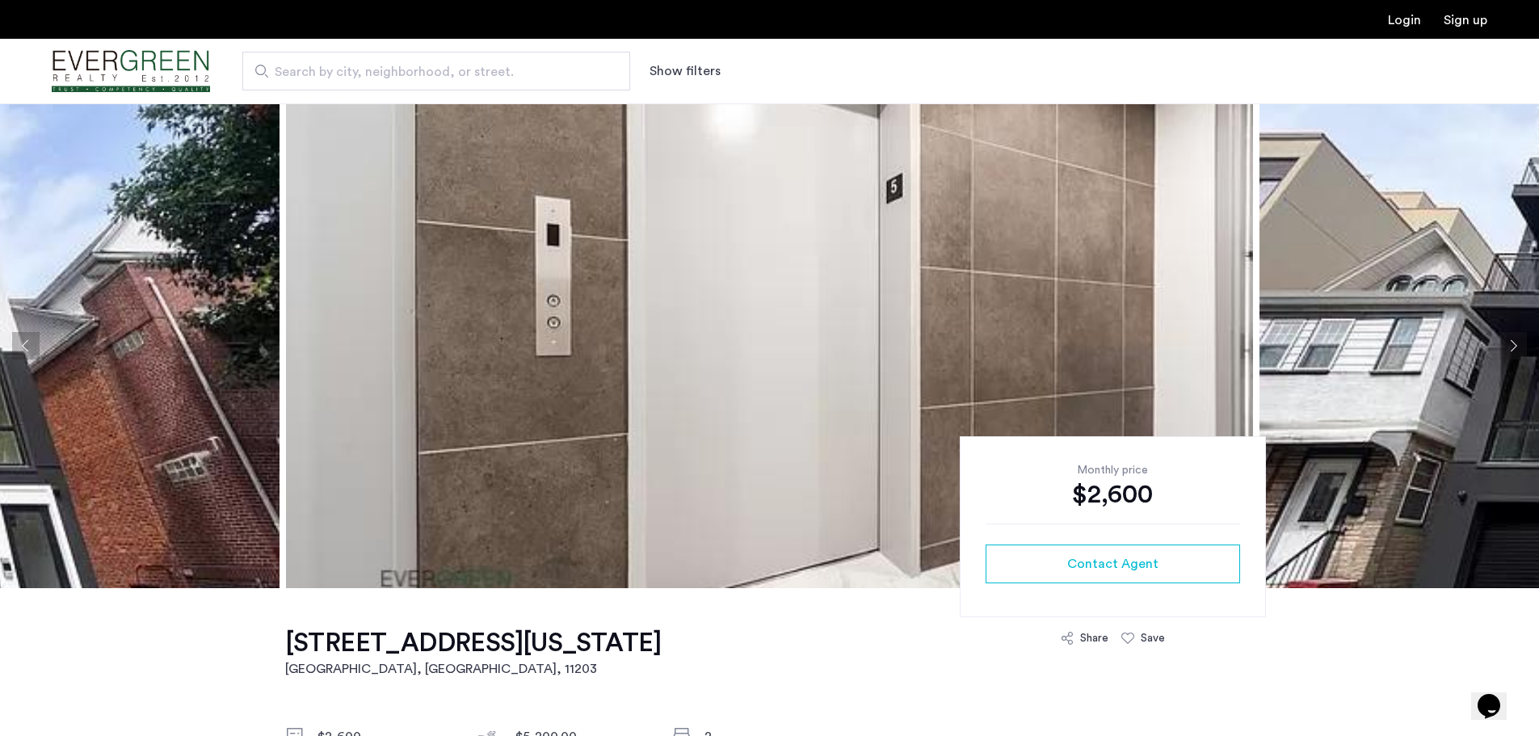
click at [1513, 342] on button "Next apartment" at bounding box center [1513, 345] width 27 height 27
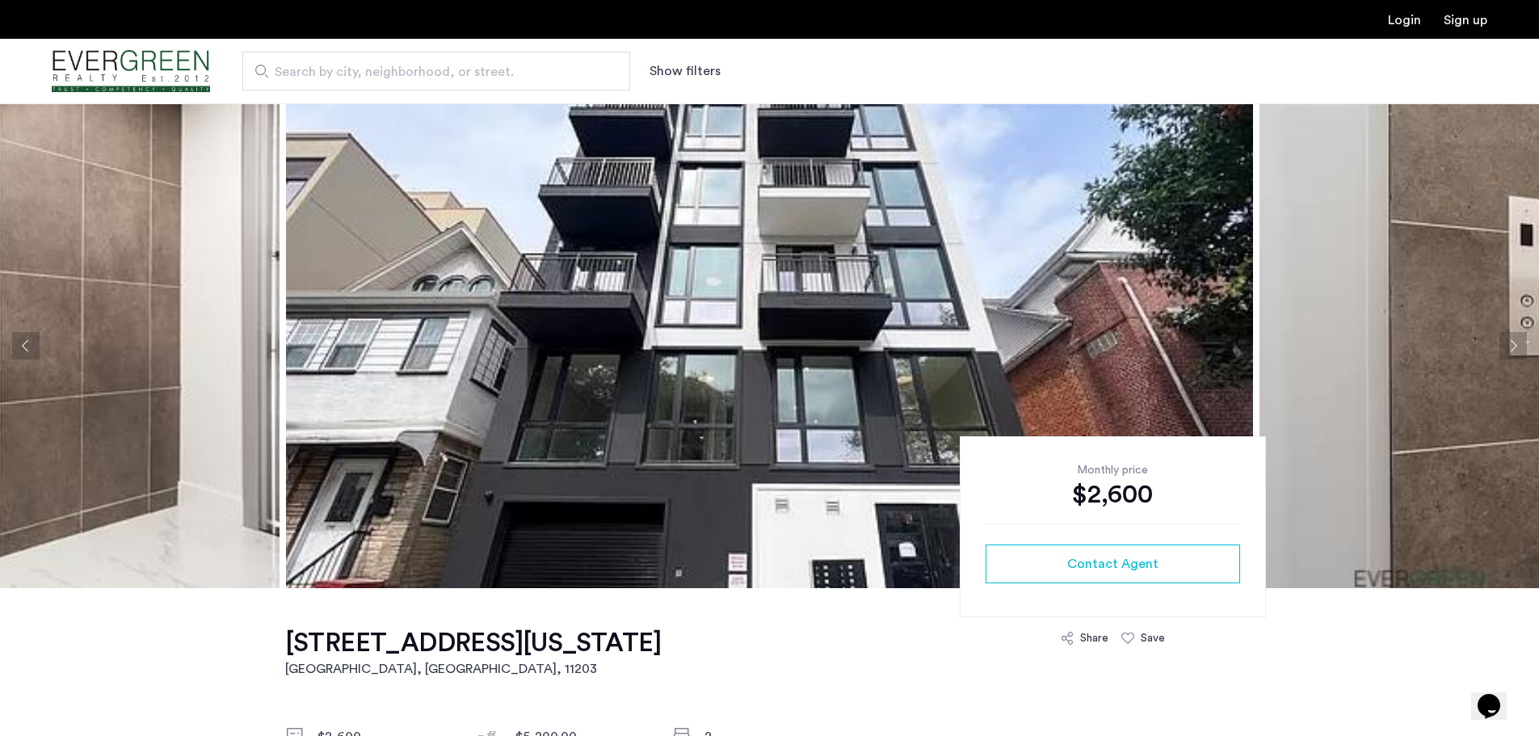
click at [1513, 342] on button "Next apartment" at bounding box center [1513, 345] width 27 height 27
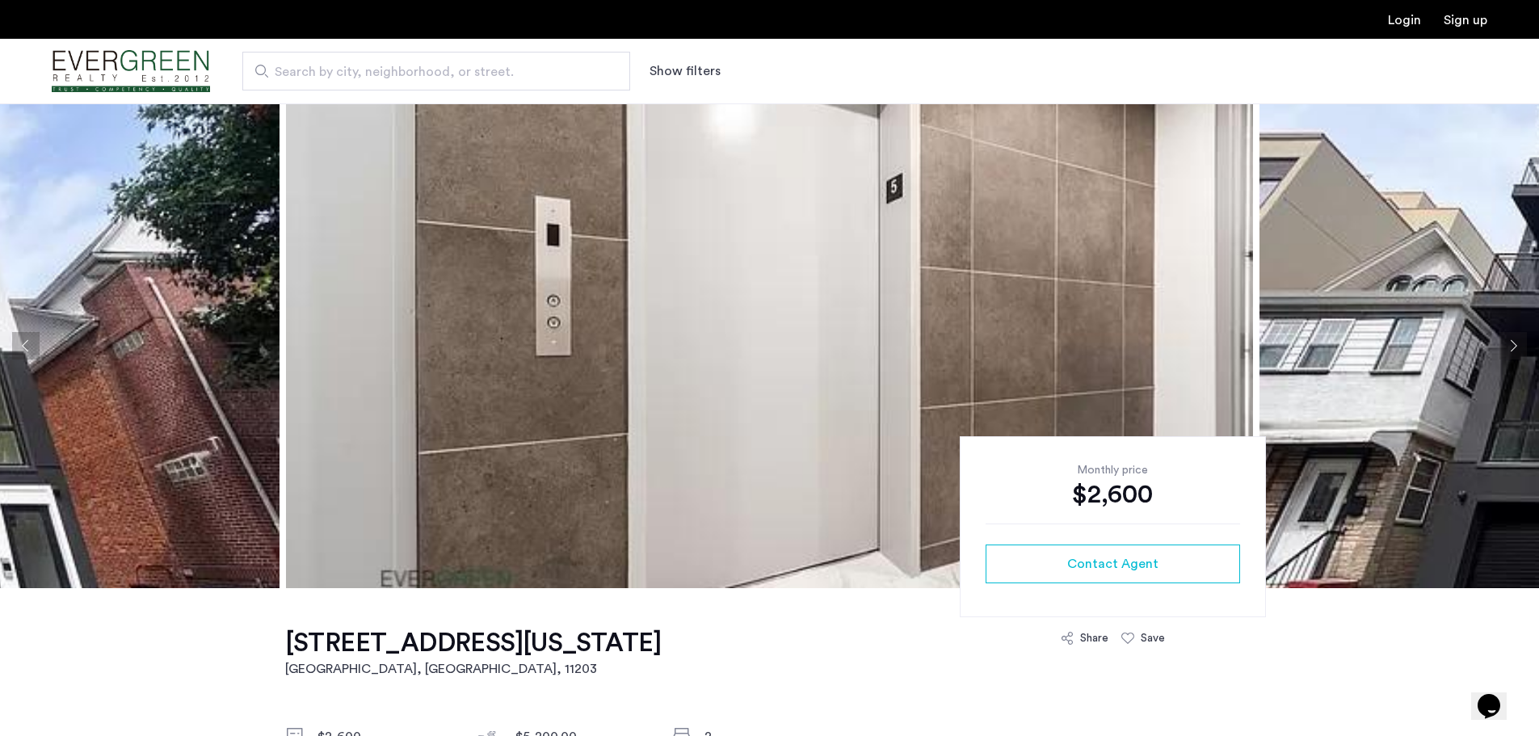
click at [1513, 342] on button "Next apartment" at bounding box center [1513, 345] width 27 height 27
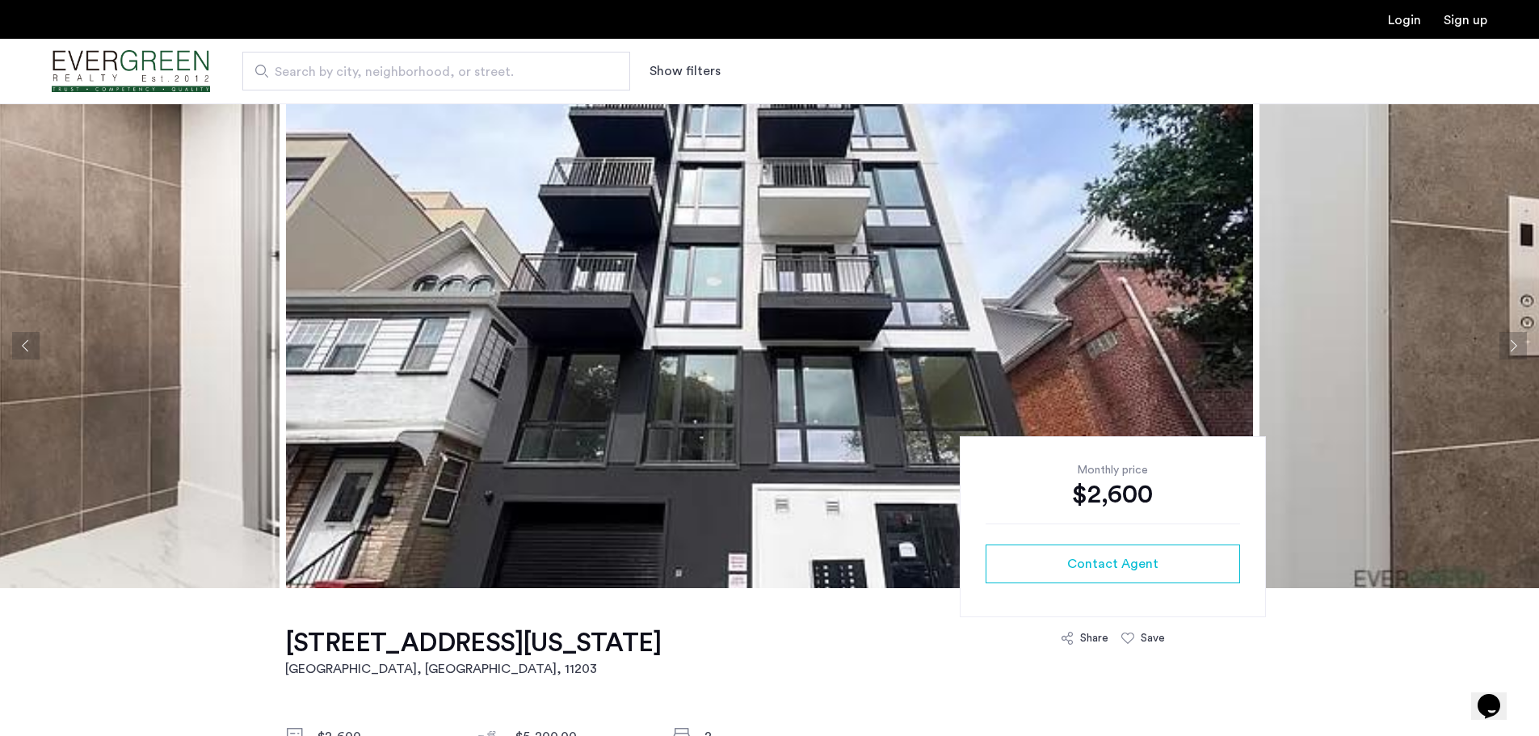
click at [1513, 342] on button "Next apartment" at bounding box center [1513, 345] width 27 height 27
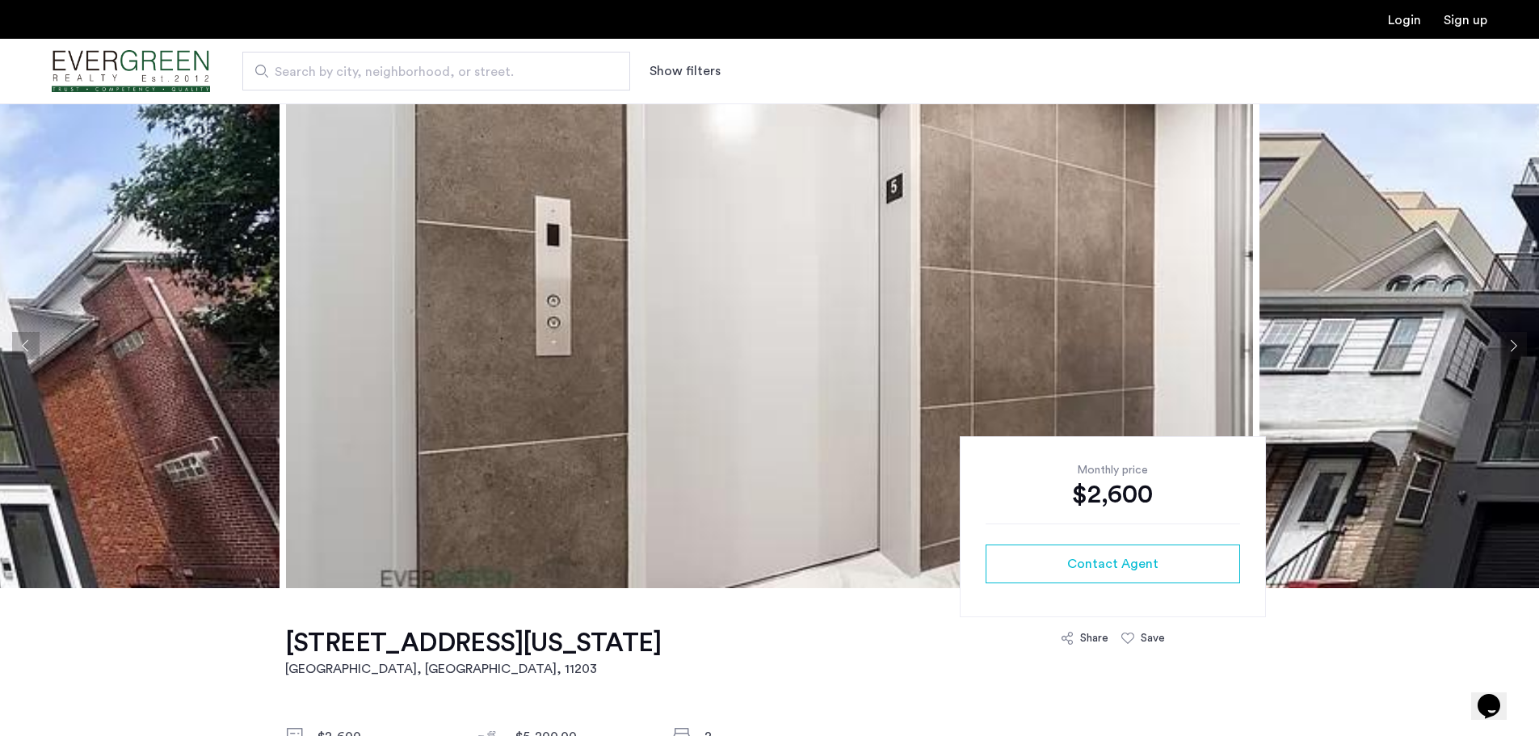
click at [1517, 346] on button "Next apartment" at bounding box center [1513, 345] width 27 height 27
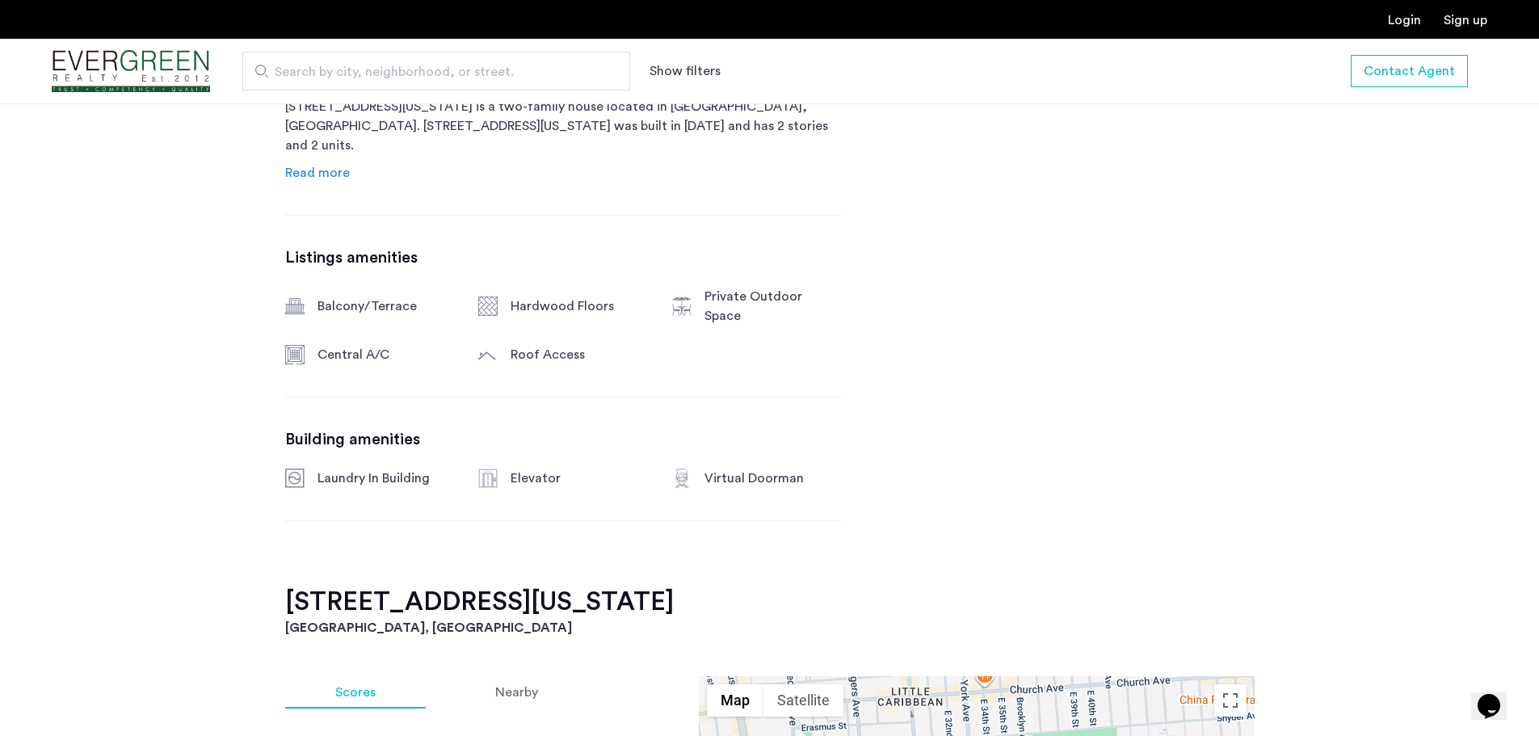
scroll to position [864, 0]
